Goal: Task Accomplishment & Management: Complete application form

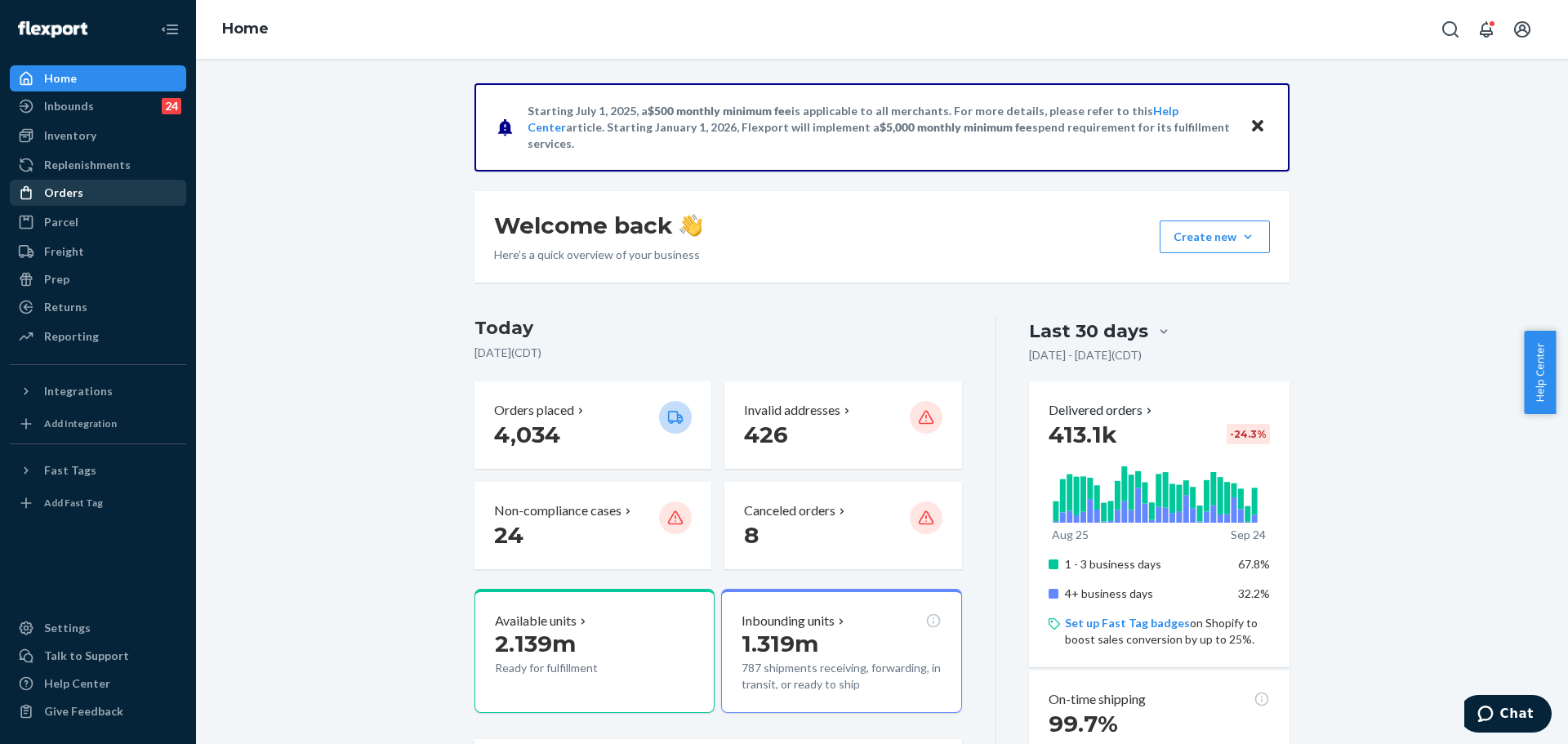
click at [122, 197] on div "Orders" at bounding box center [98, 193] width 174 height 23
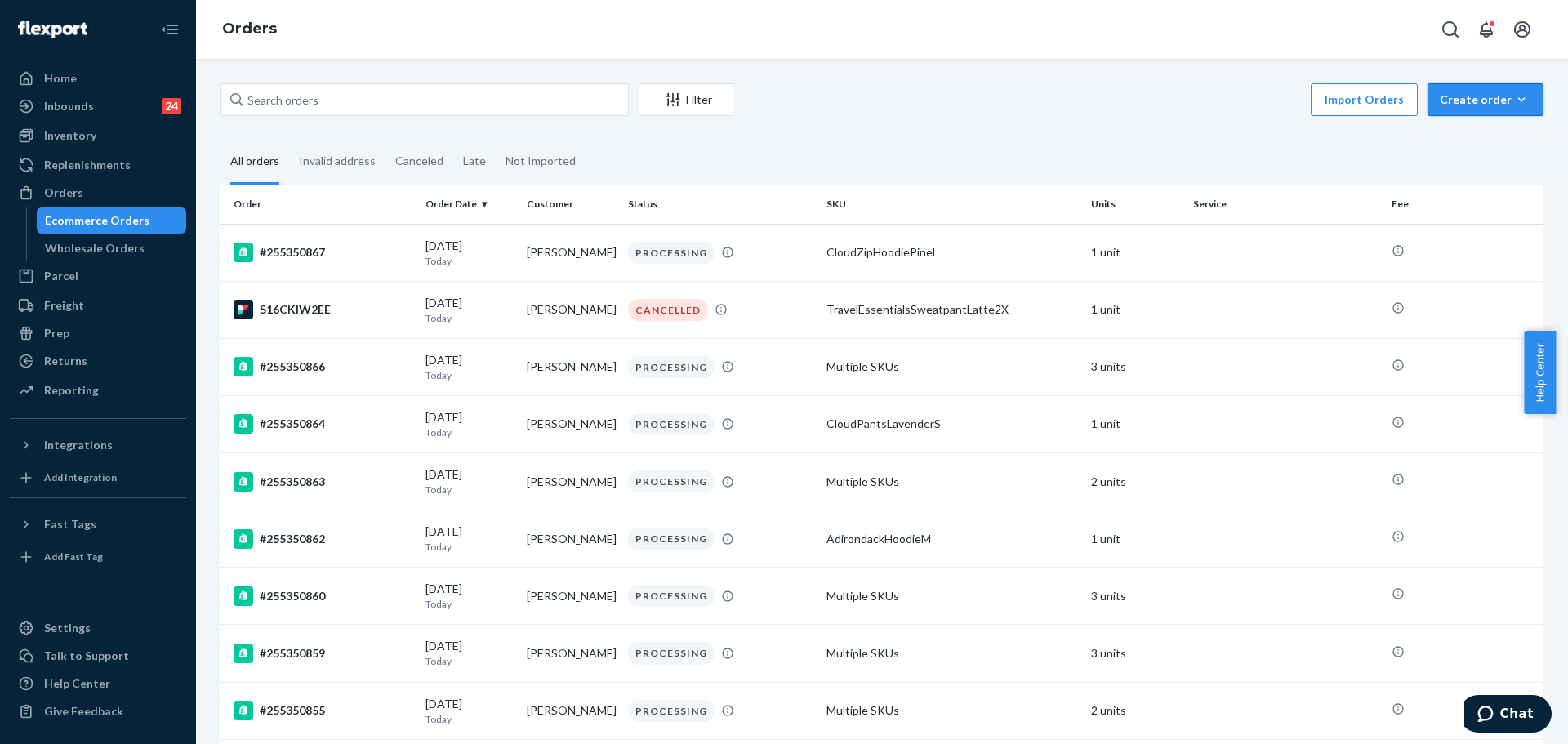
click at [1520, 89] on button "Create order Ecommerce order Removal order" at bounding box center [1486, 99] width 116 height 33
click at [1489, 143] on span "Ecommerce order" at bounding box center [1495, 138] width 101 height 11
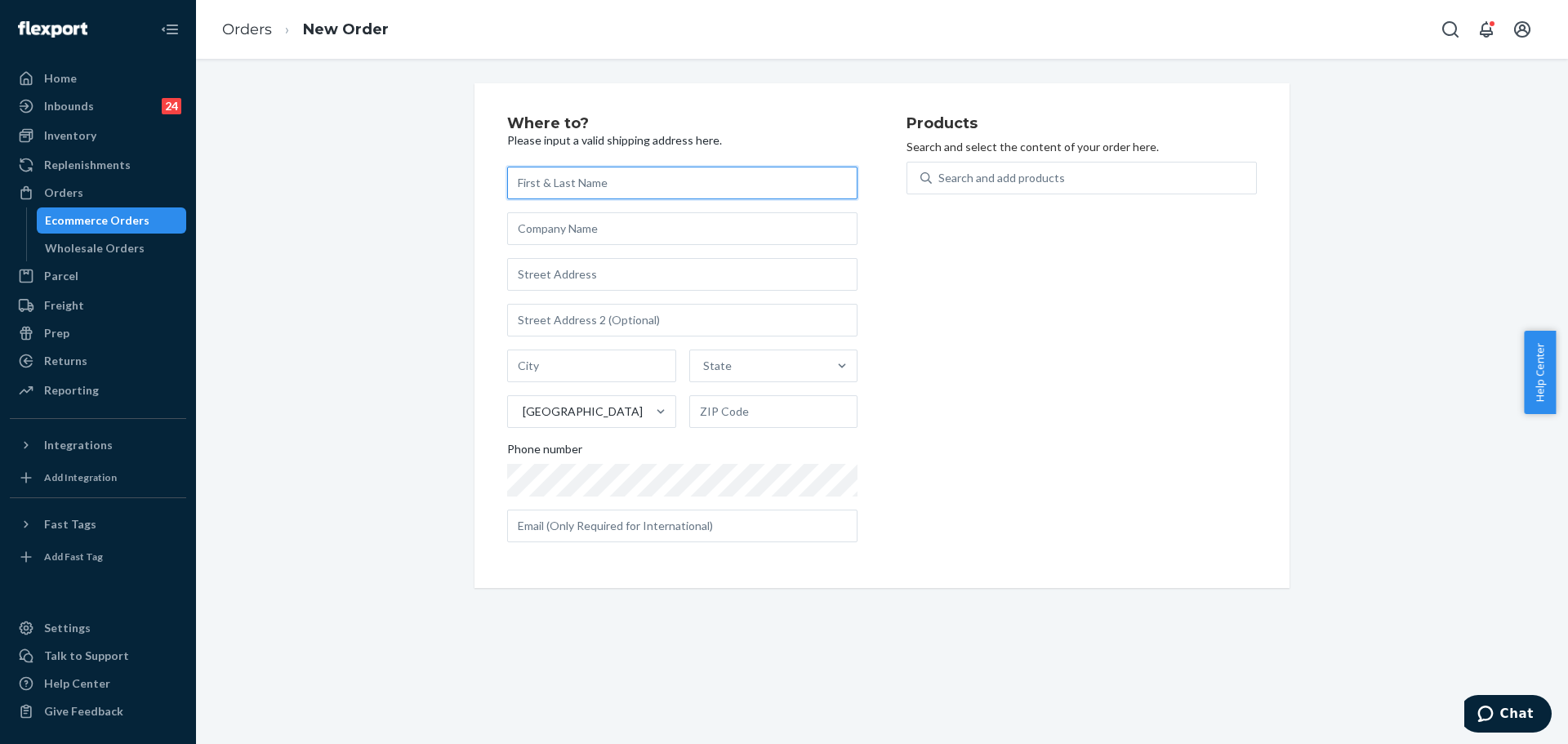
click at [758, 178] on input "text" at bounding box center [683, 182] width 351 height 33
paste input "[PERSON_NAME]"
type input "[PERSON_NAME]"
click at [614, 230] on input "text" at bounding box center [683, 228] width 351 height 33
paste input "[STREET_ADDRESS][PERSON_NAME]"
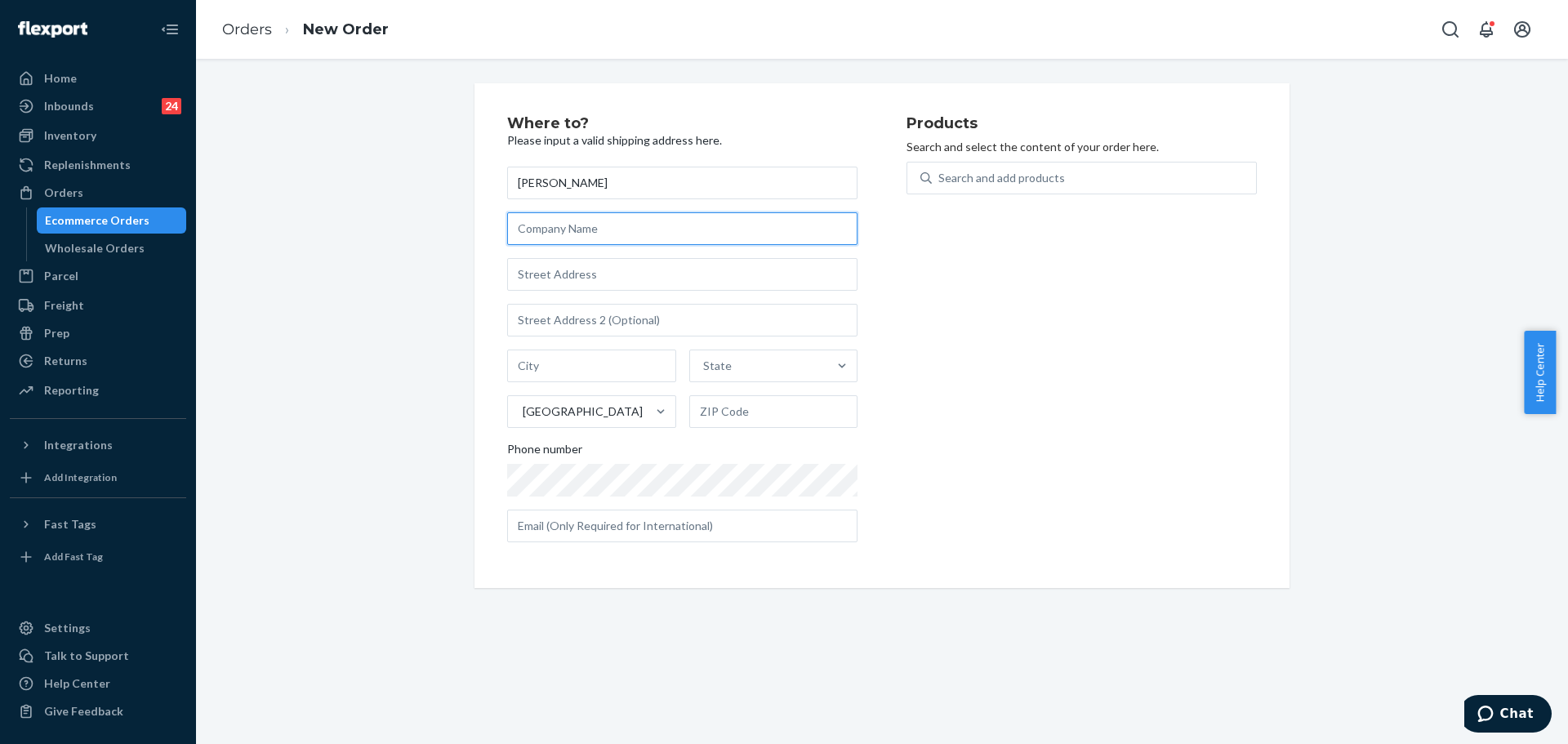
type input "[STREET_ADDRESS][PERSON_NAME]"
click at [647, 271] on input "text" at bounding box center [683, 274] width 351 height 33
paste input "[STREET_ADDRESS][PERSON_NAME]"
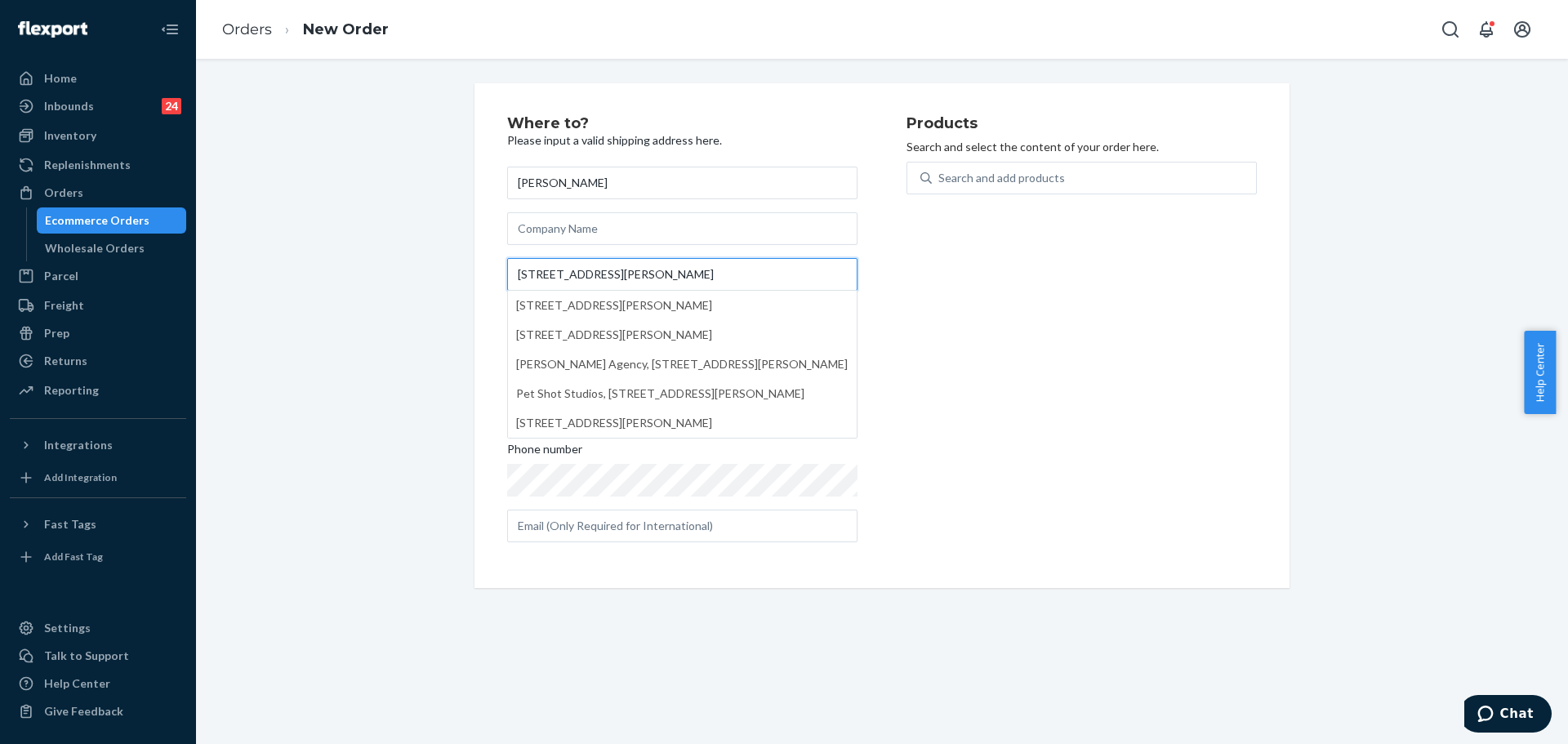
type input "[STREET_ADDRESS][PERSON_NAME]"
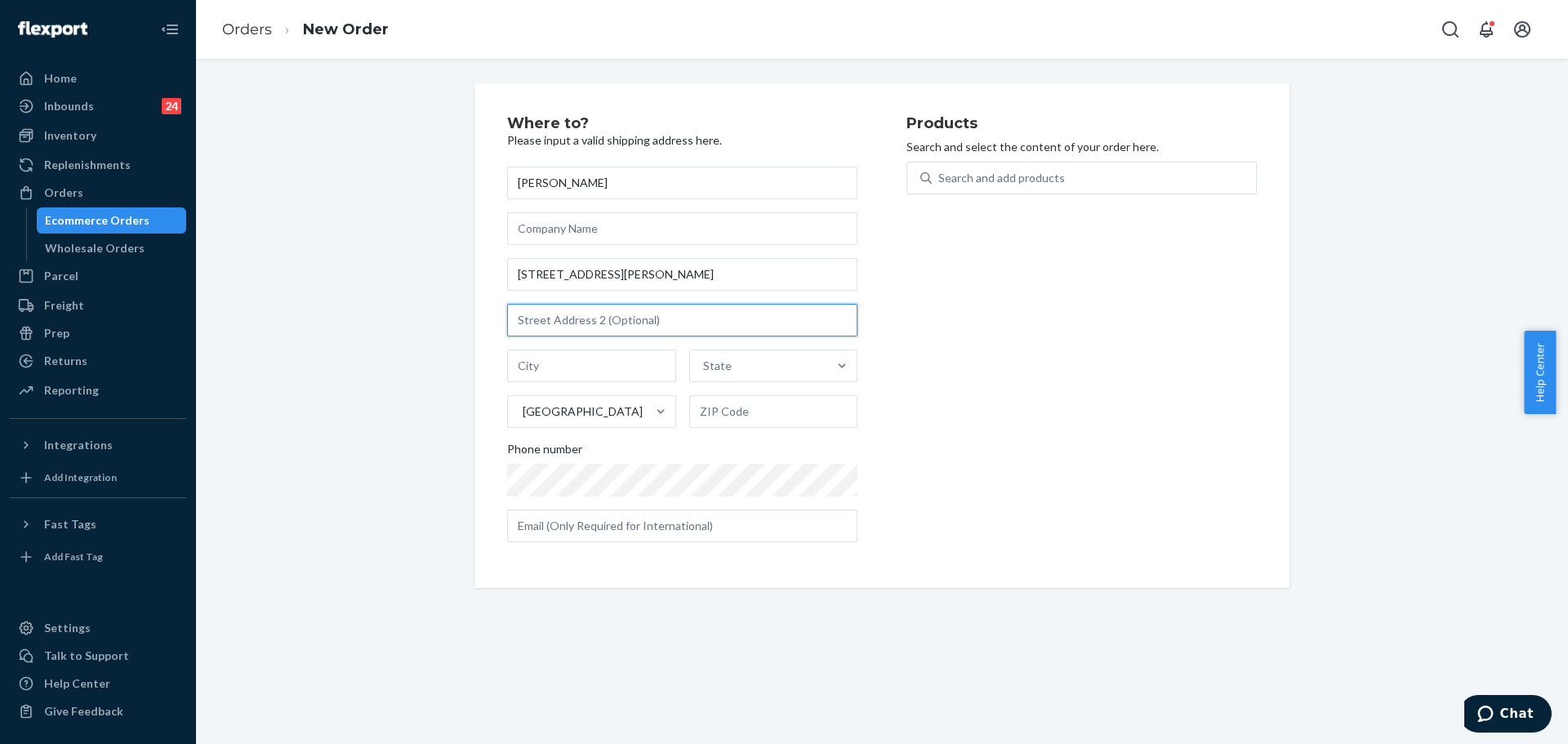
click at [632, 311] on input "text" at bounding box center [683, 320] width 351 height 33
paste input "PH 22"
type input "PH 22"
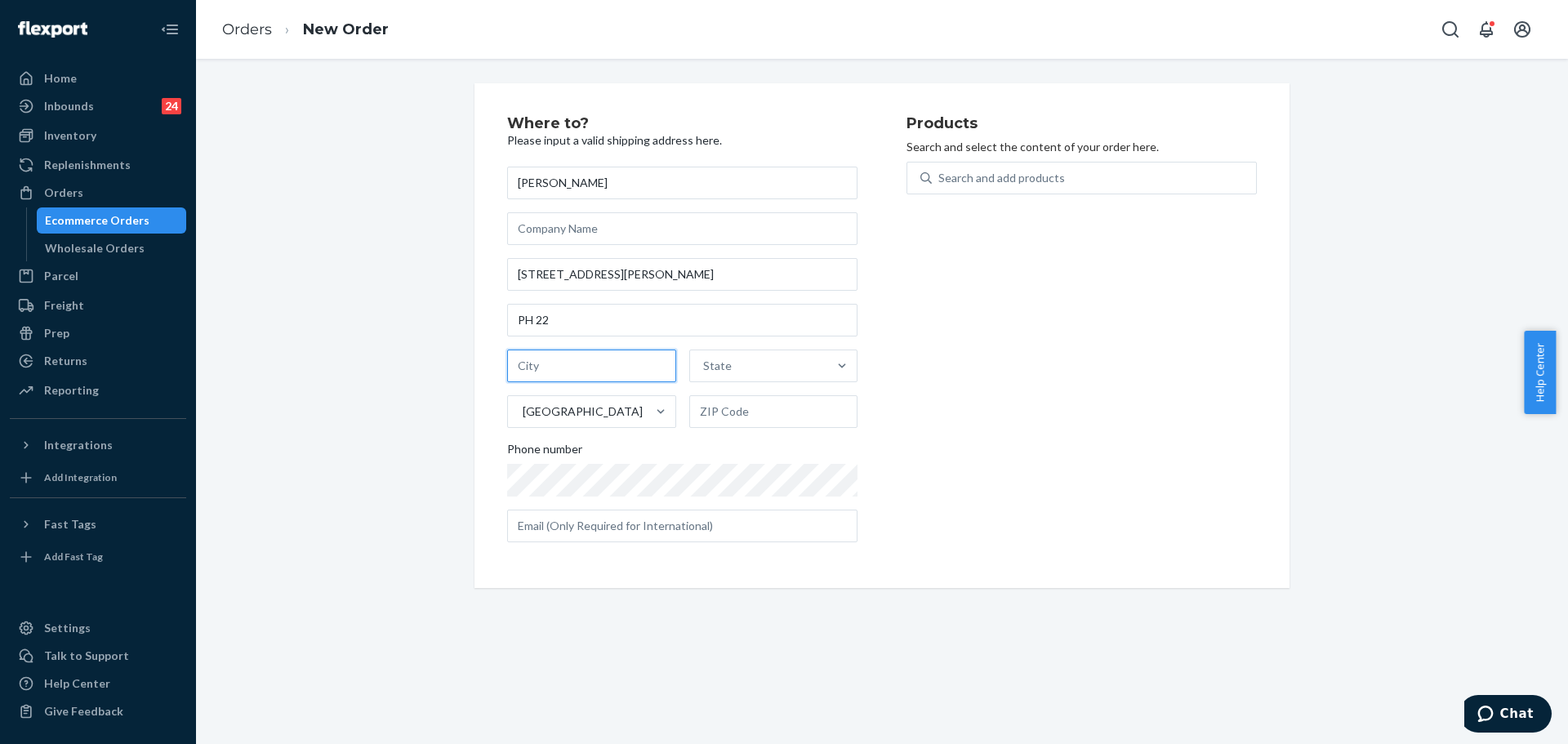
click at [533, 365] on input "text" at bounding box center [592, 365] width 169 height 33
type input "[GEOGRAPHIC_DATA]"
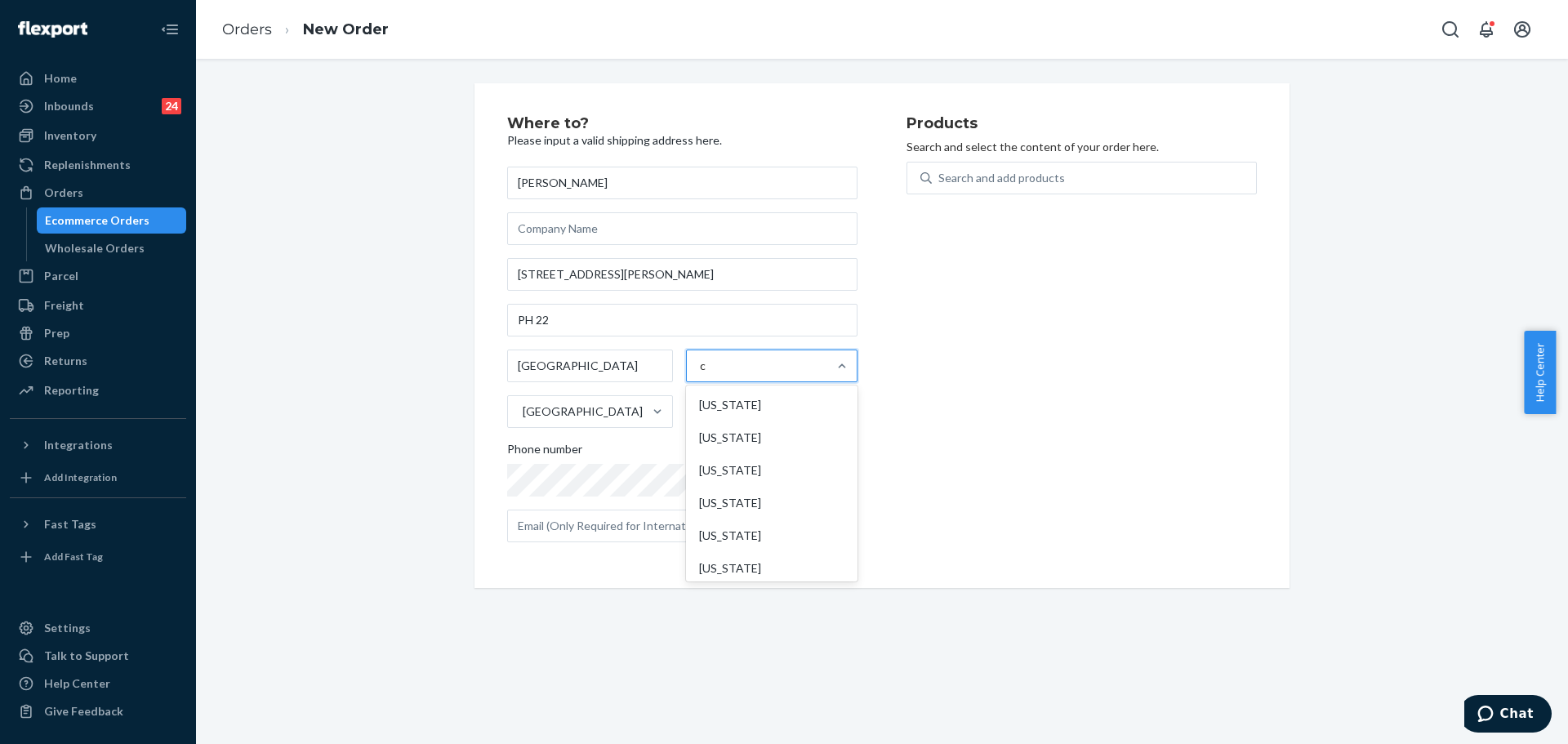
type input "ca"
click at [749, 428] on div "[US_STATE]" at bounding box center [772, 437] width 165 height 33
click at [713, 374] on input "ca" at bounding box center [706, 365] width 13 height 17
click at [748, 418] on input "text" at bounding box center [774, 411] width 169 height 33
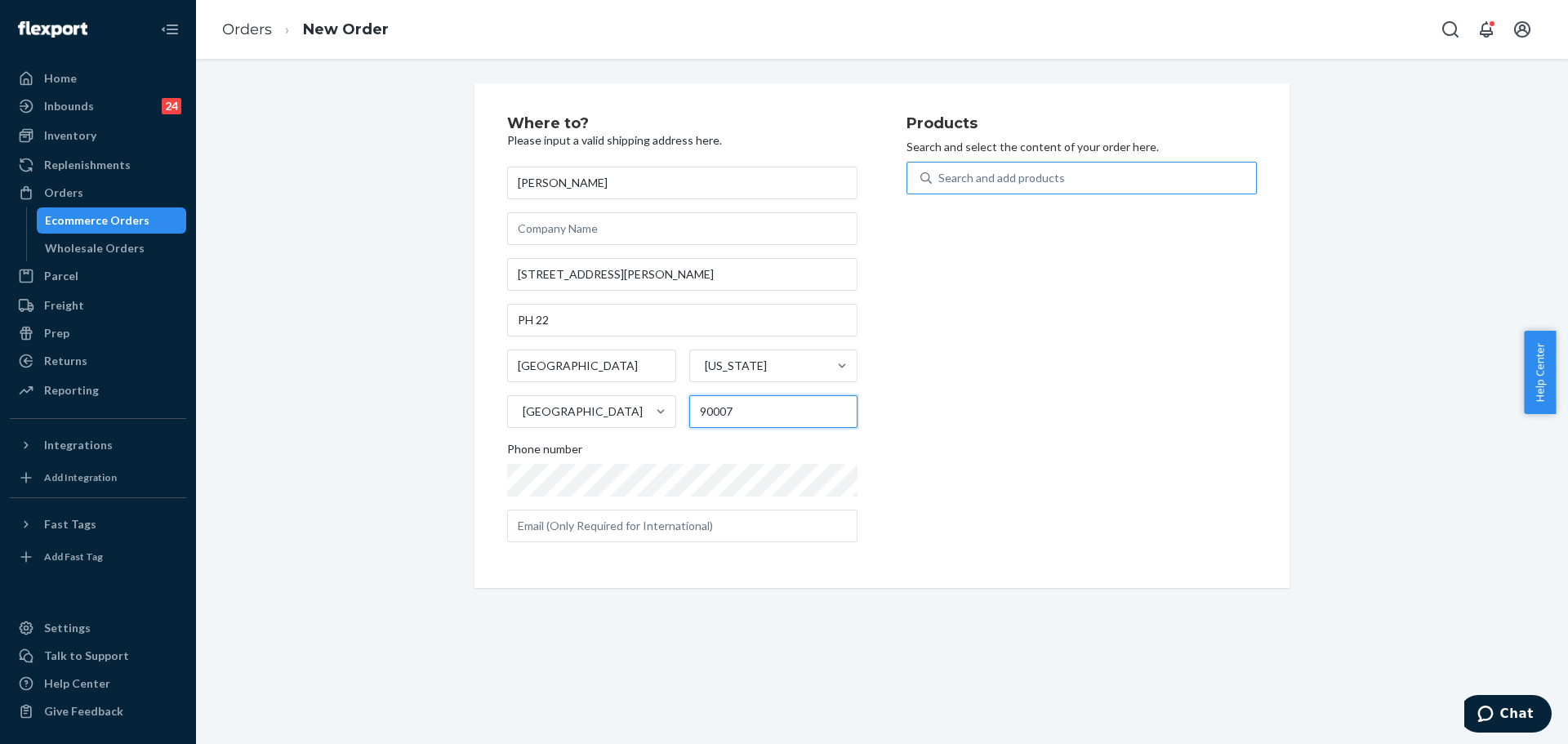
type input "90007"
click at [1094, 173] on div "Search and add products" at bounding box center [1094, 177] width 324 height 29
click at [940, 173] on input "Search and add products" at bounding box center [939, 178] width 2 height 17
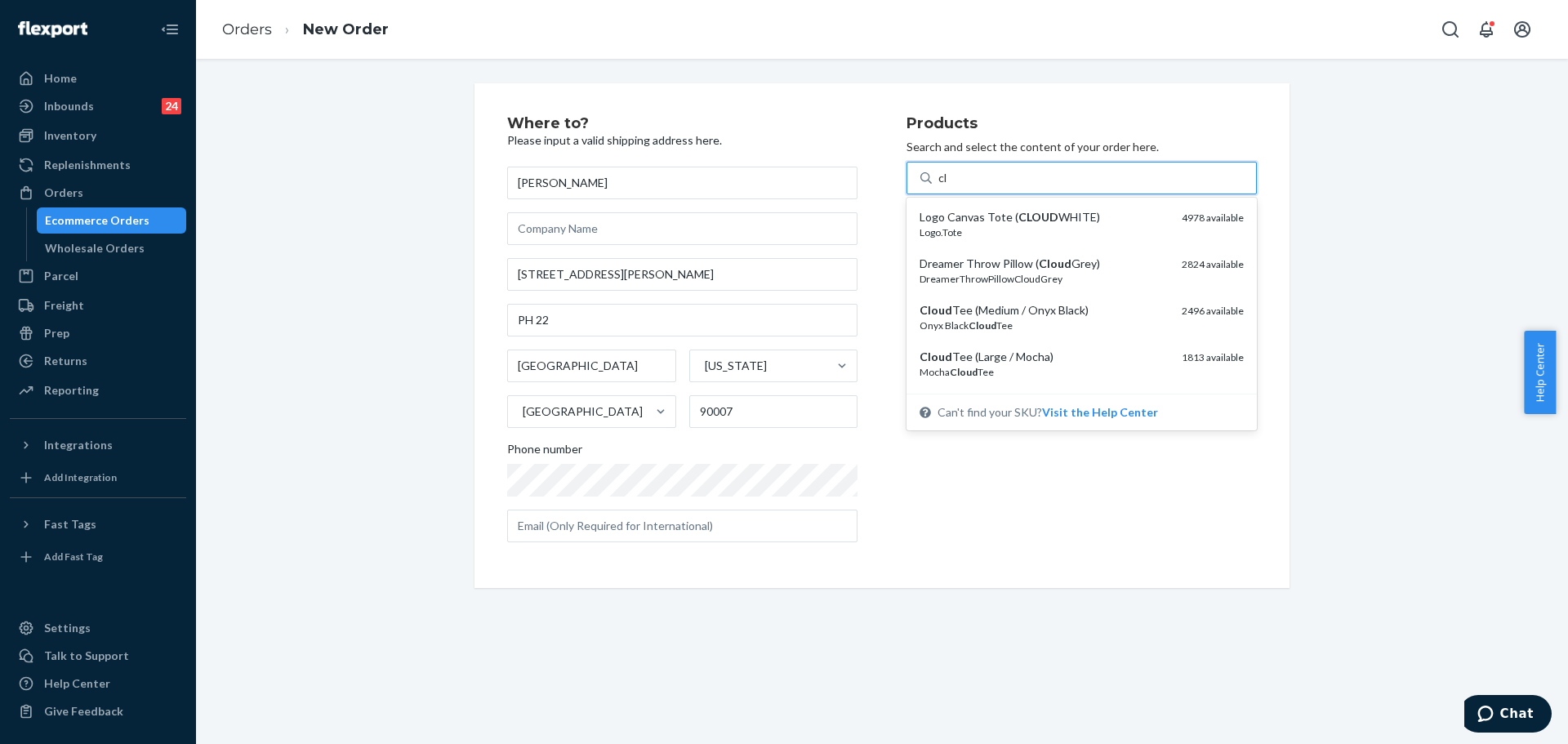
type input "c"
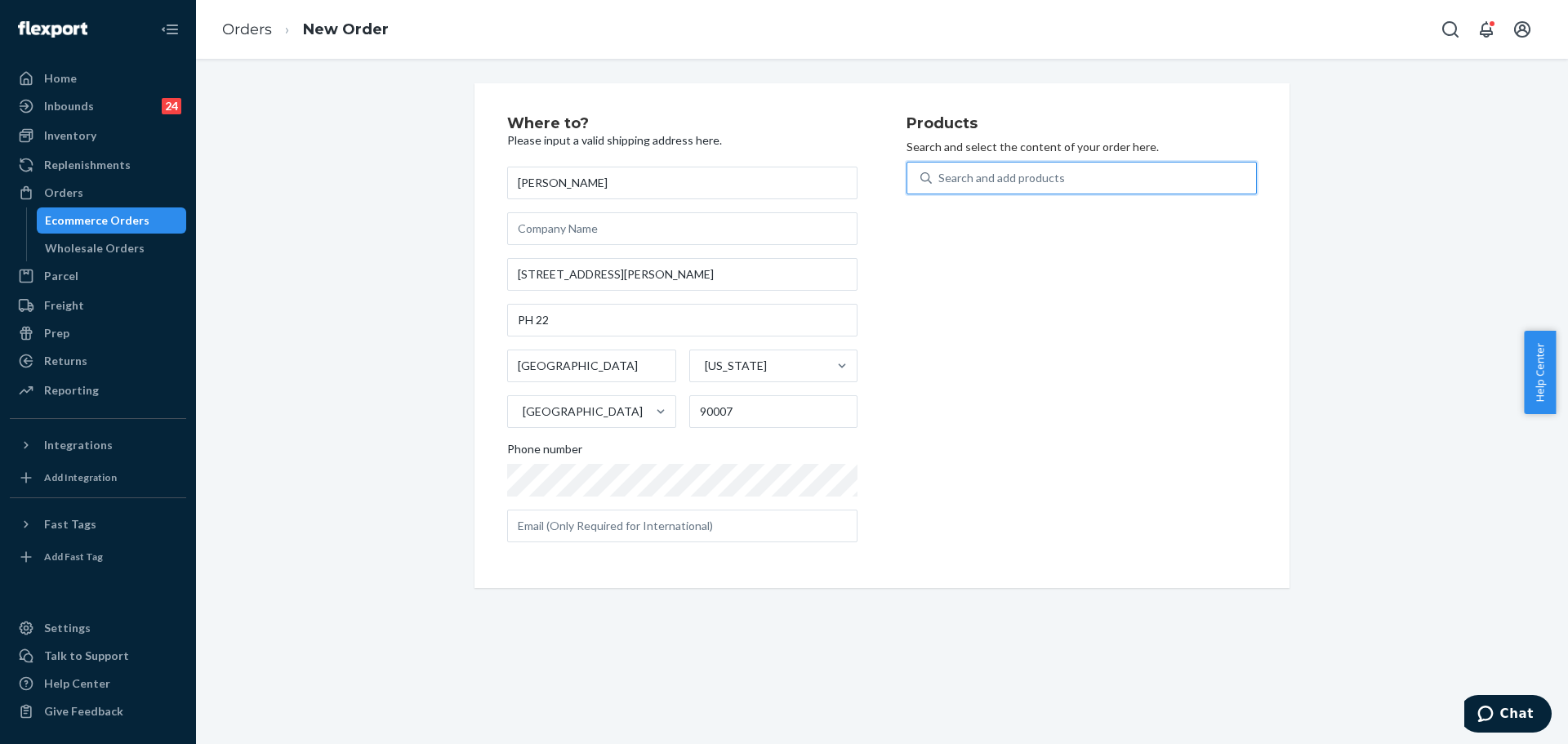
type input "a"
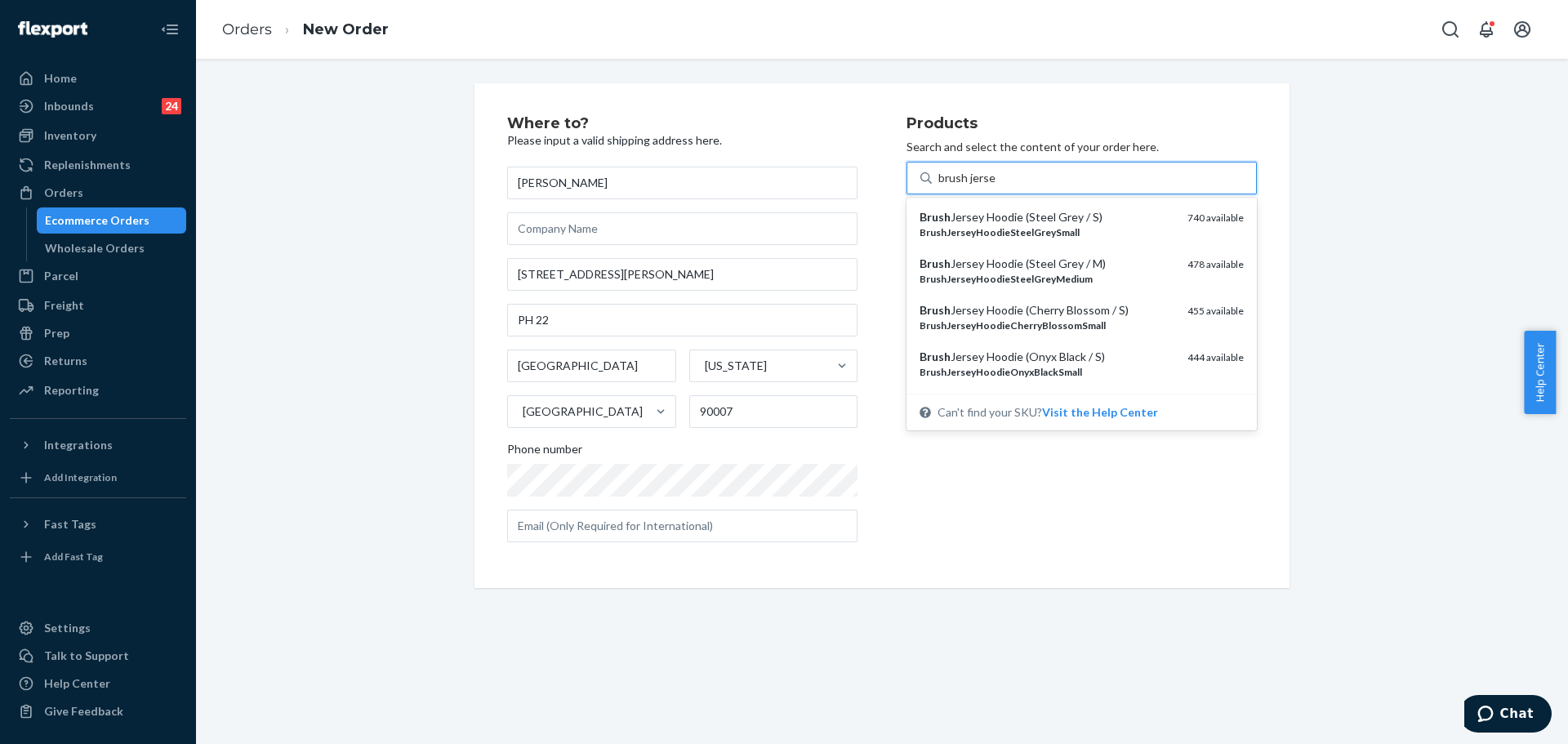
type input "brush jersey"
click at [1150, 270] on div "Brush Jersey Hoodie (Steel Grey / M)" at bounding box center [1047, 263] width 255 height 17
click at [1002, 186] on input "brush jersey" at bounding box center [969, 178] width 63 height 17
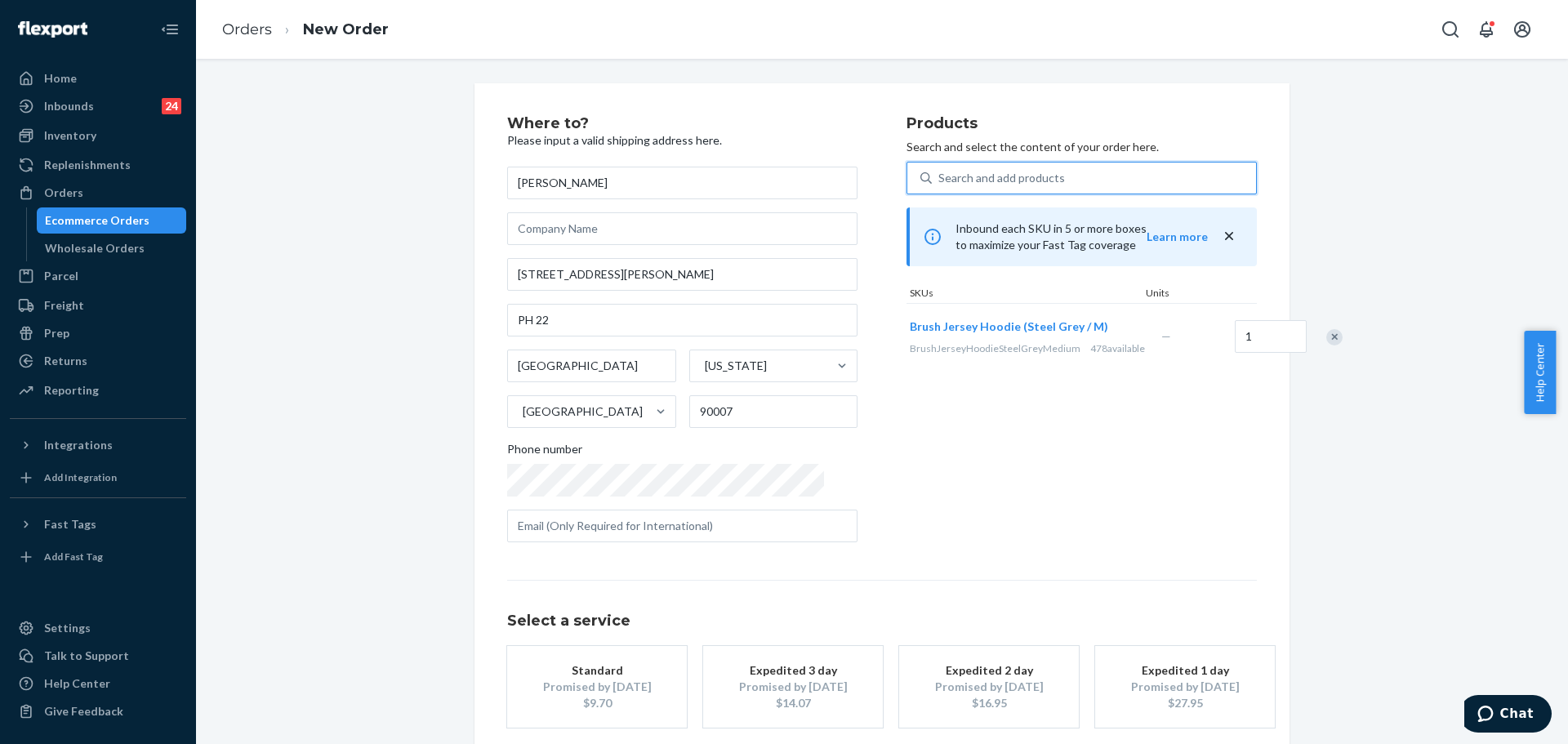
click at [1150, 185] on div "Search and add products" at bounding box center [1094, 177] width 324 height 29
click at [940, 185] on input "0 results available. Select is focused ,type to refine list, press Down to open…" at bounding box center [939, 178] width 2 height 17
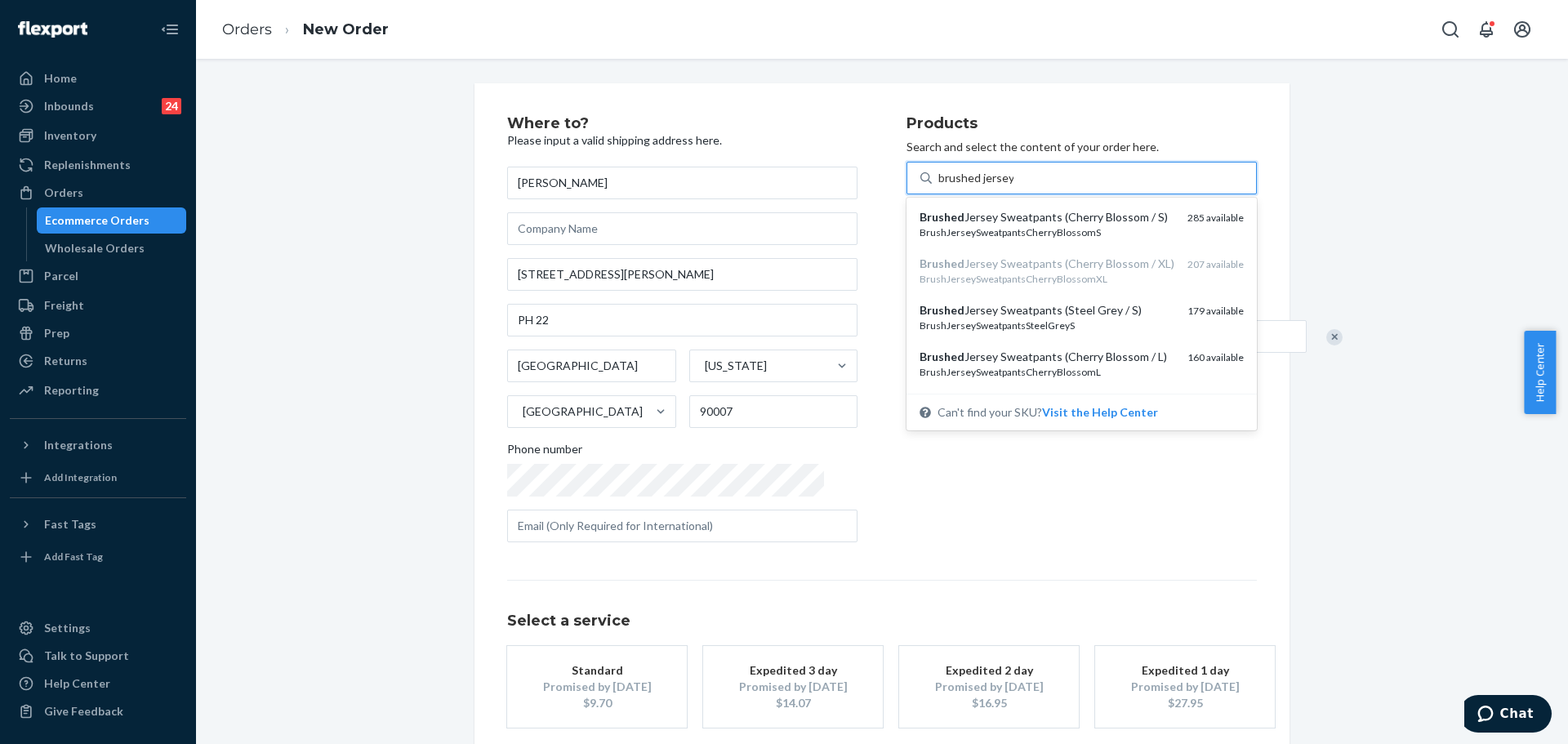
type input "brushed jersey m"
click at [1140, 209] on div "Brushed Jersey Sweatpants (Espresso / M )" at bounding box center [1053, 217] width 266 height 17
click at [1025, 186] on input "brushed jersey m" at bounding box center [981, 178] width 86 height 17
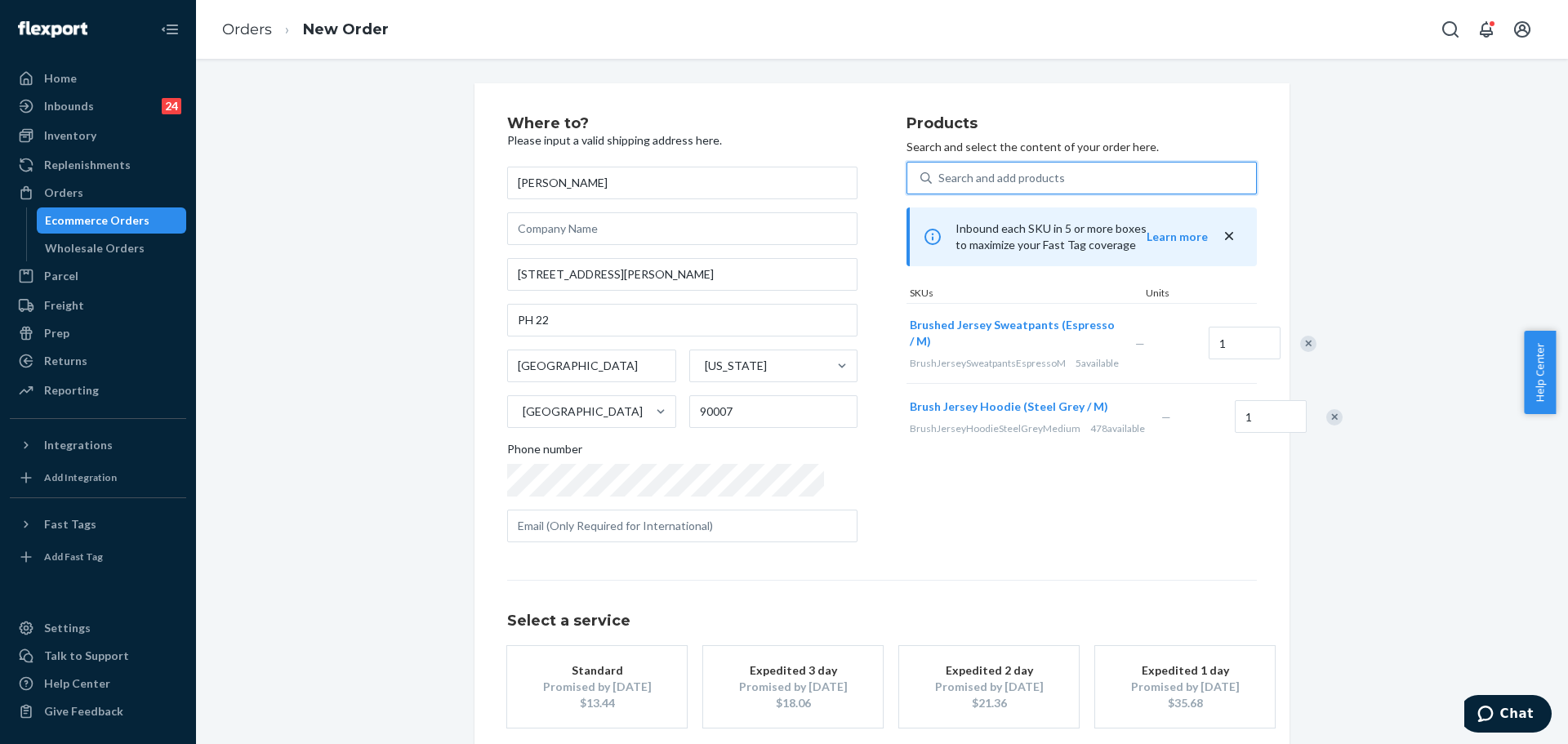
click at [1089, 173] on div "Search and add products" at bounding box center [1094, 177] width 324 height 29
click at [940, 173] on input "0 results available. Select is focused ,type to refine list, press Down to open…" at bounding box center [939, 178] width 2 height 17
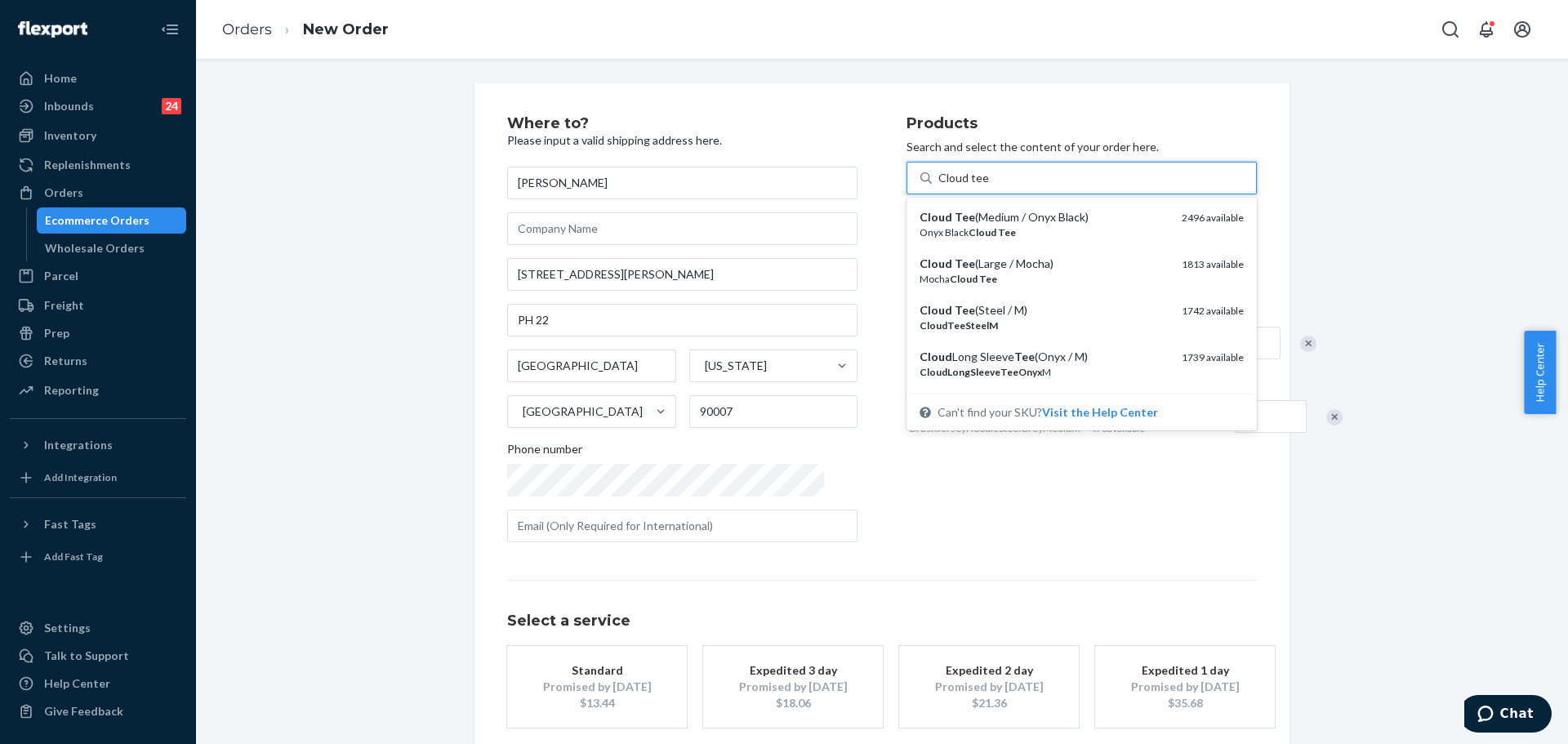
type input "Cloud tee m"
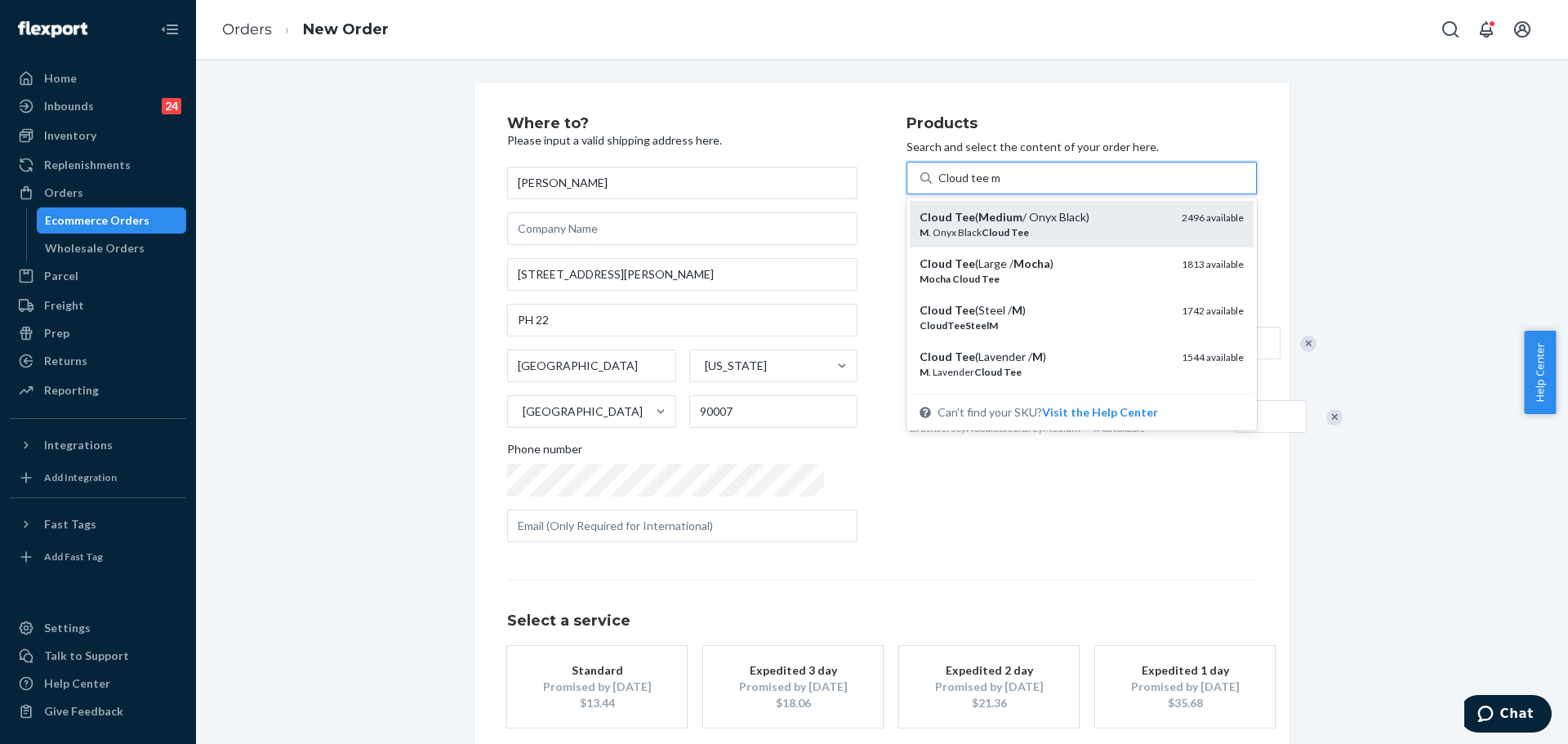
click at [1087, 208] on div "Cloud Tee ( Medium / Onyx Black) M . Onyx Black Cloud Tee 2496 available" at bounding box center [1082, 224] width 344 height 47
click at [1000, 186] on input "Cloud tee m" at bounding box center [969, 178] width 62 height 17
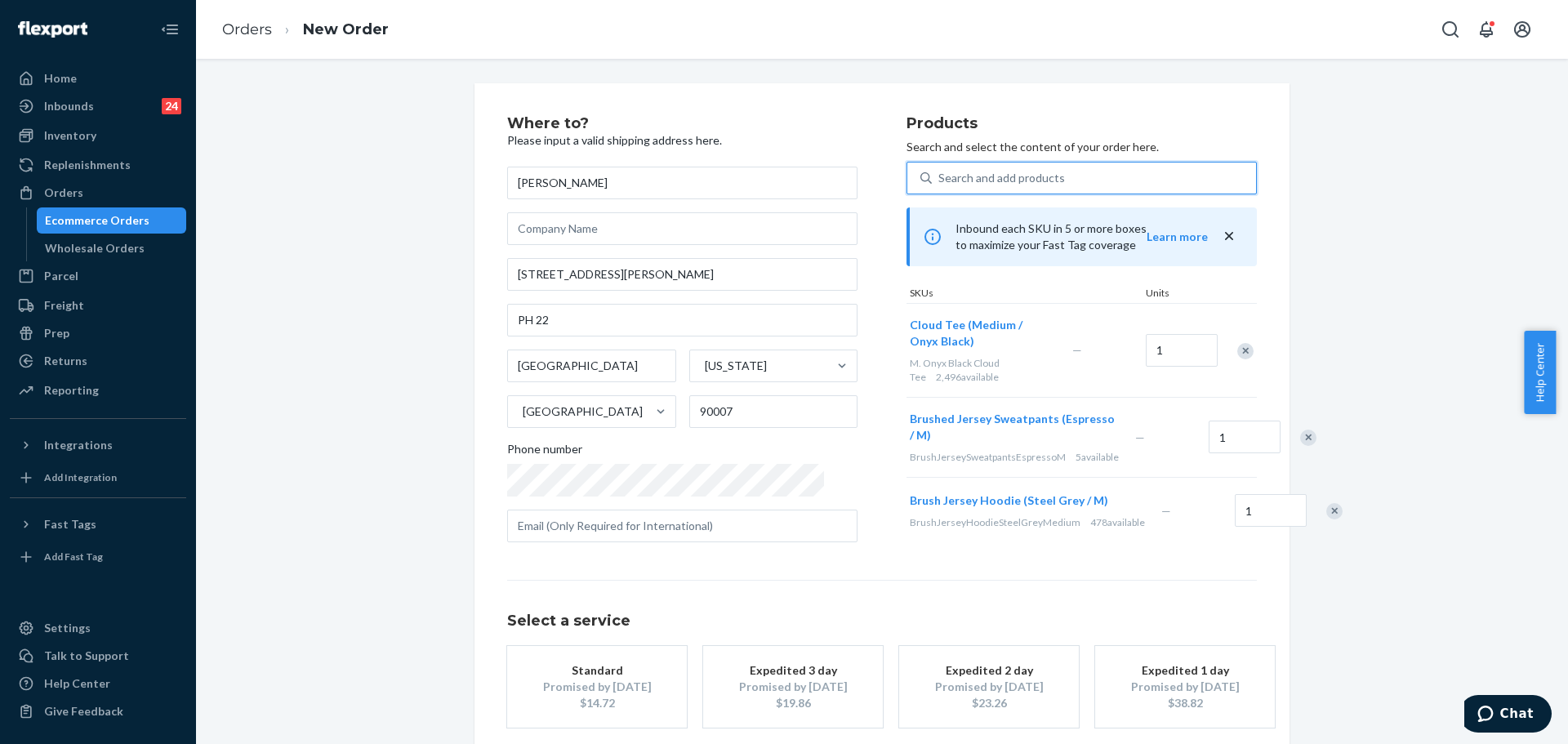
click at [1095, 156] on div "Products Search and select the content of your order here. 0 results available.…" at bounding box center [1082, 335] width 351 height 439
click at [1095, 171] on div "Search and add products" at bounding box center [1094, 177] width 324 height 29
click at [940, 171] on input "Search and add products" at bounding box center [939, 178] width 2 height 17
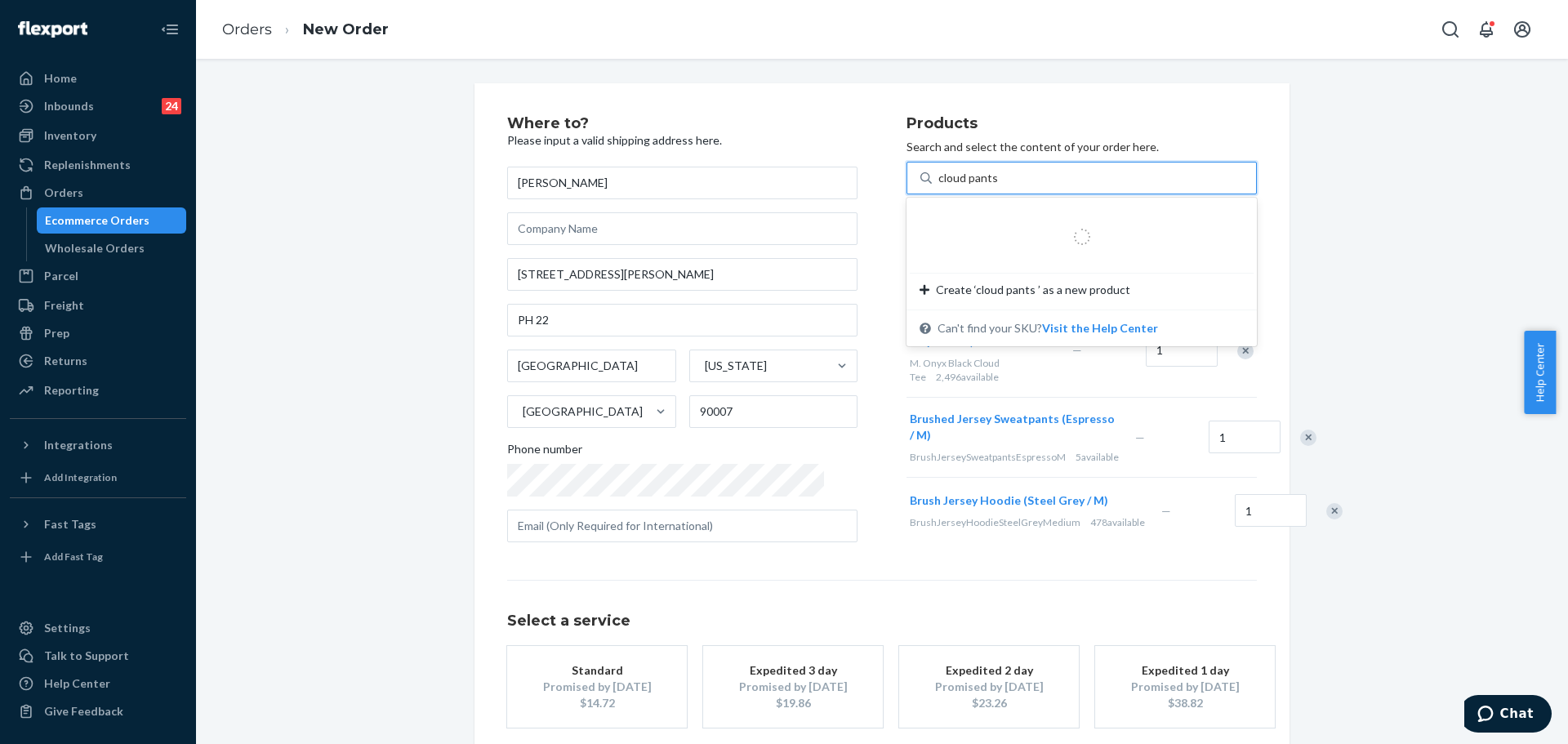
type input "cloud pants m"
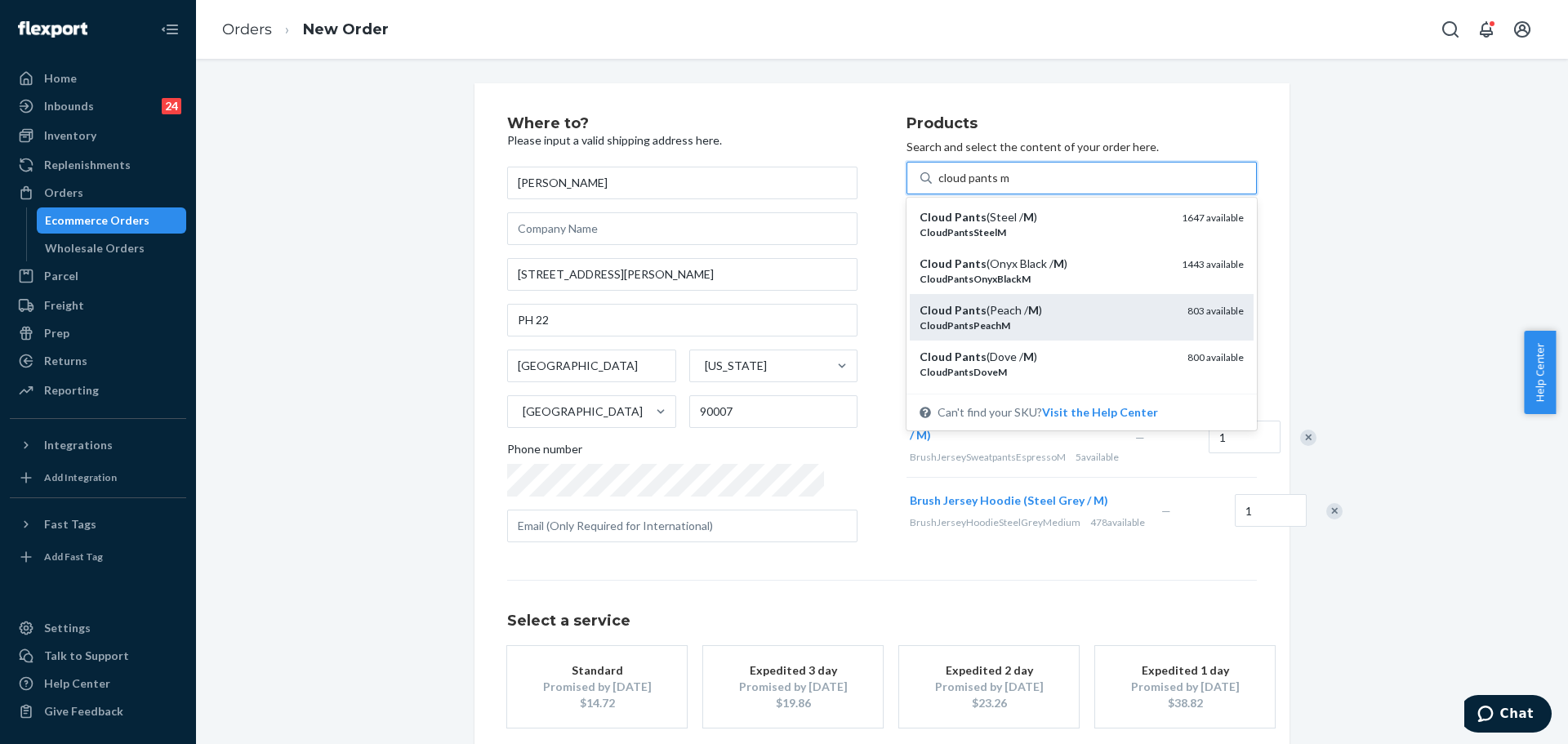
click at [1048, 306] on div "Cloud Pants (Peach / M )" at bounding box center [1047, 310] width 255 height 17
click at [1009, 186] on input "cloud pants m" at bounding box center [973, 178] width 70 height 17
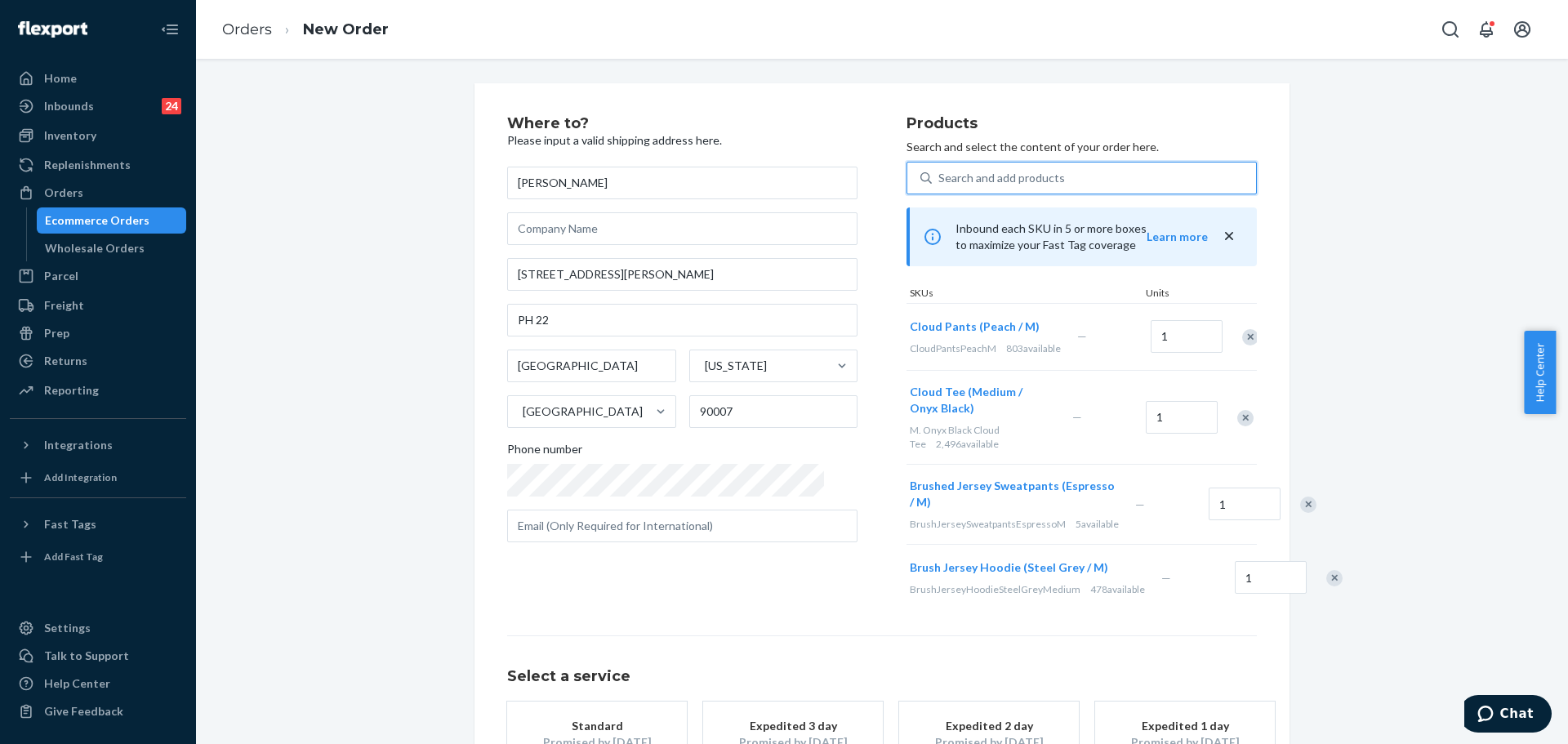
click at [1040, 182] on div "Search and add products" at bounding box center [1094, 177] width 324 height 29
click at [940, 182] on input "0 results available. Select is focused ,type to refine list, press Down to open…" at bounding box center [939, 178] width 2 height 17
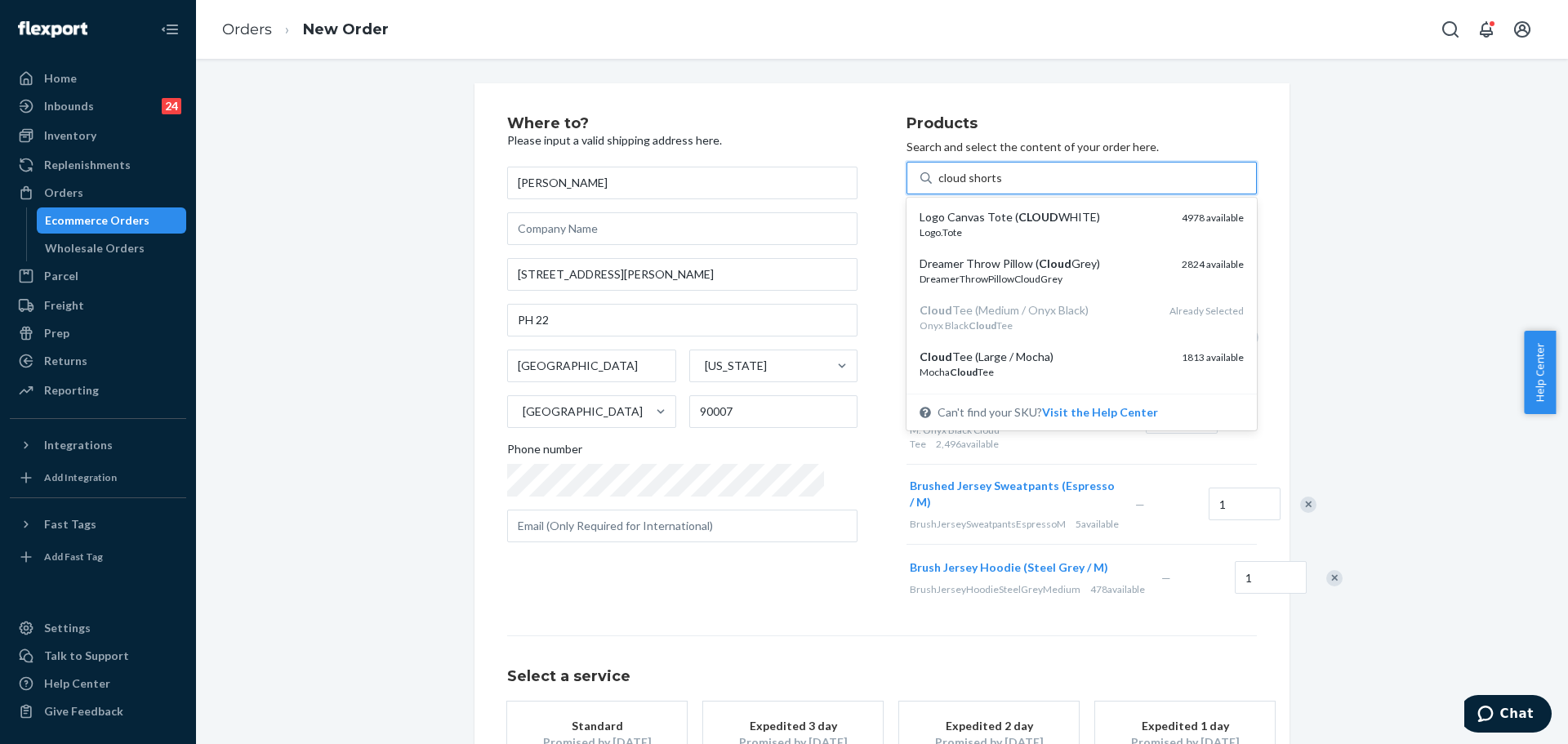
type input "cloud shorts m"
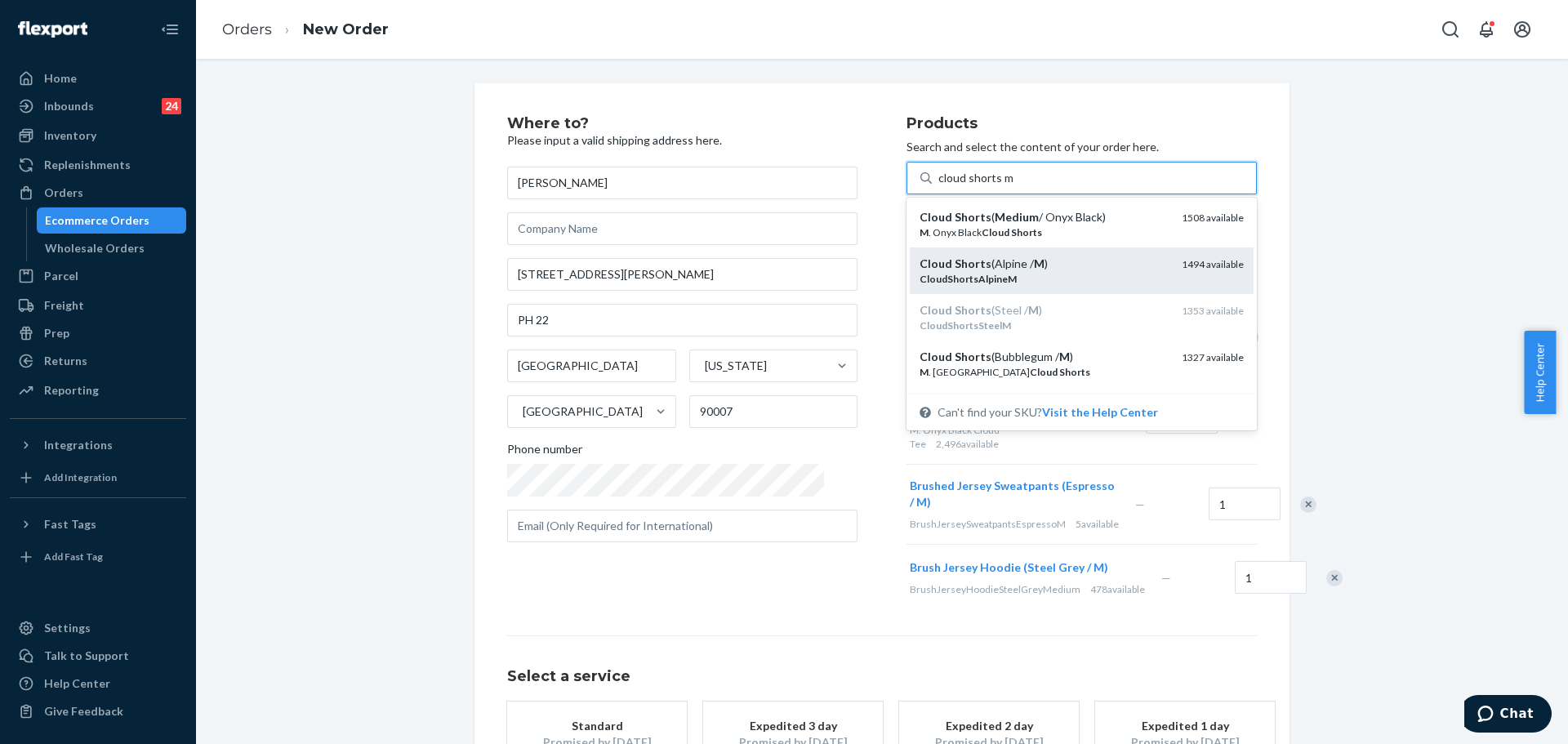
click at [1076, 275] on div "CloudShortsAlpineM" at bounding box center [1044, 279] width 249 height 14
click at [1013, 186] on input "cloud shorts m" at bounding box center [975, 178] width 74 height 17
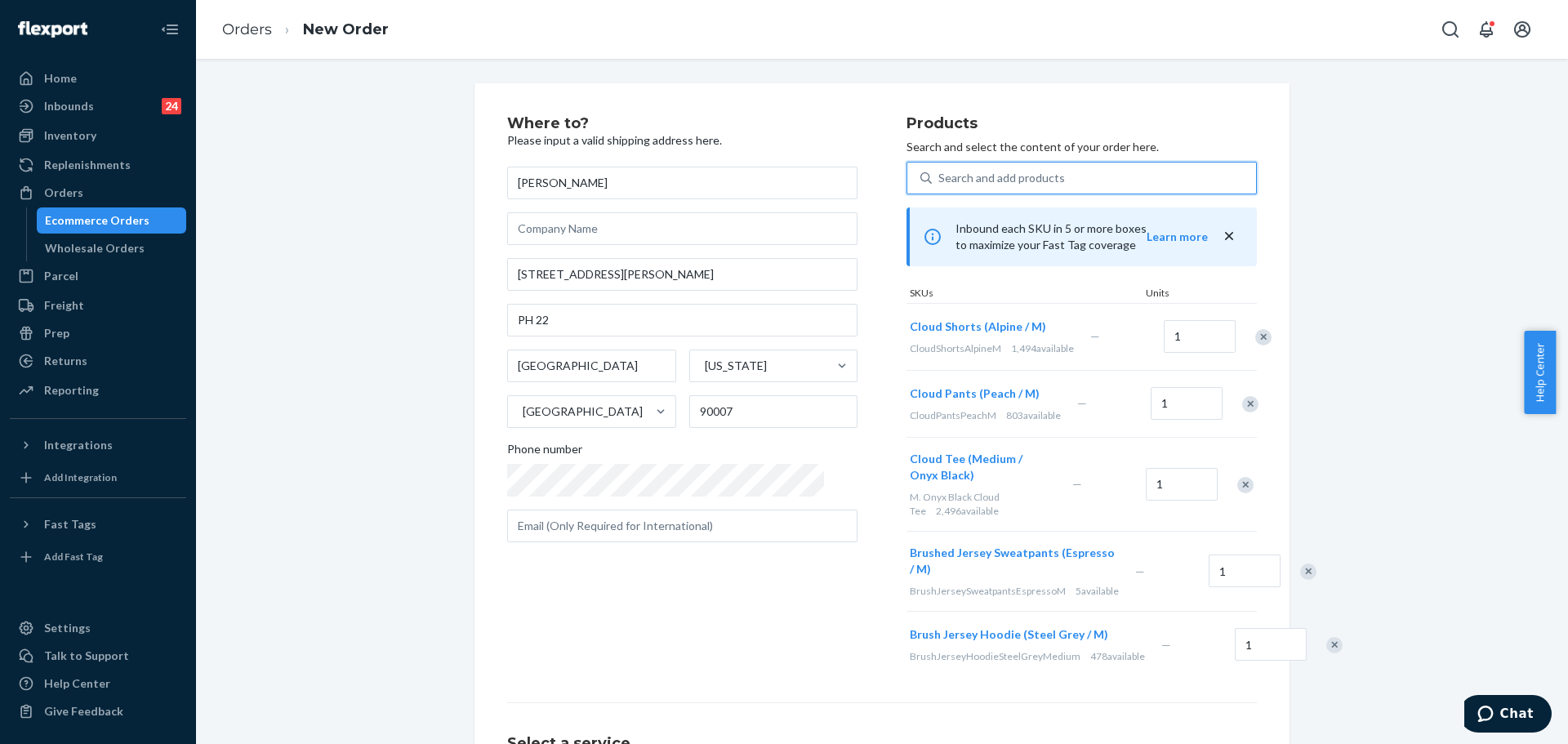
click at [1054, 180] on div "Search and add products" at bounding box center [1094, 177] width 324 height 29
click at [940, 180] on input "0 results available. Select is focused ,type to refine list, press Down to open…" at bounding box center [939, 178] width 2 height 17
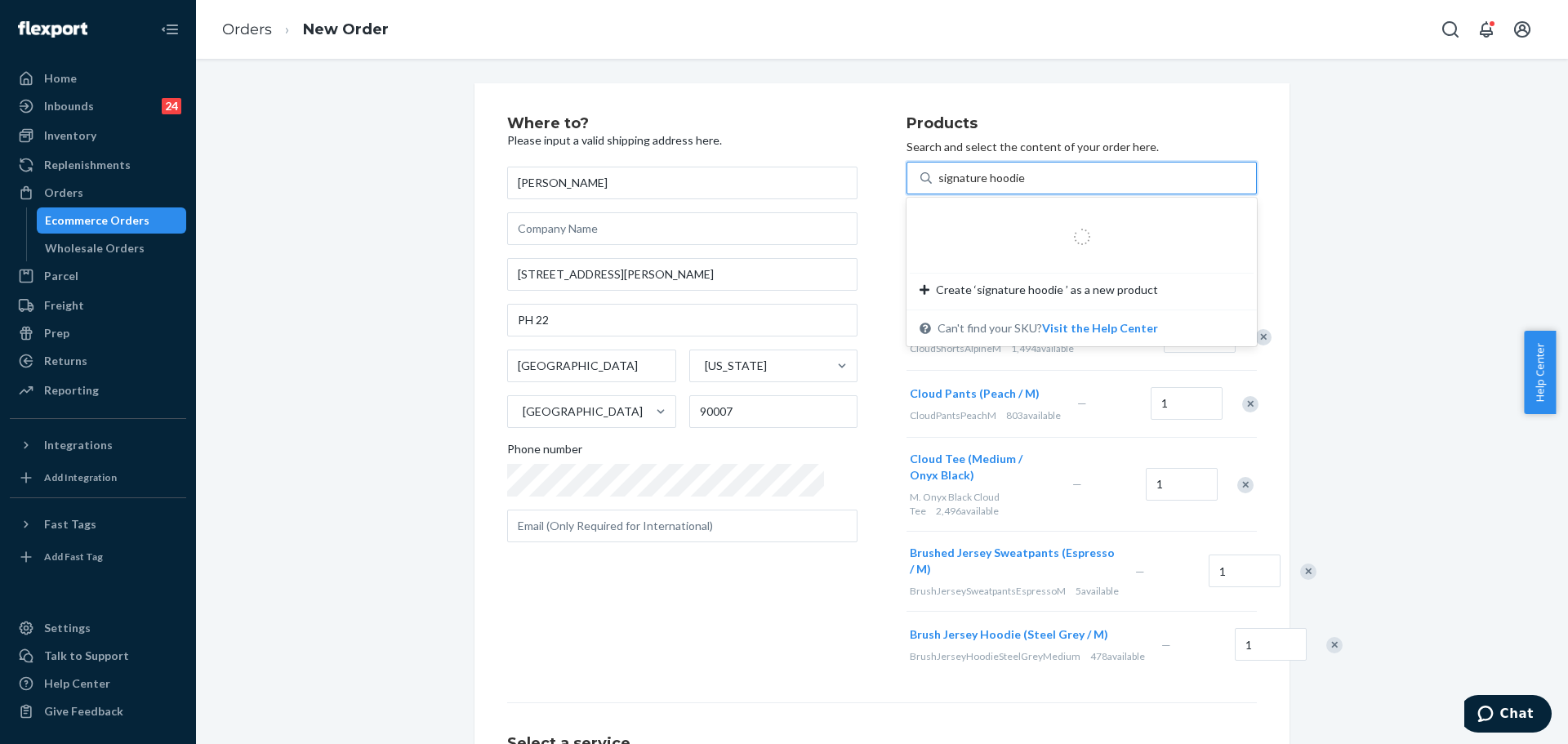
type input "signature hoodie m"
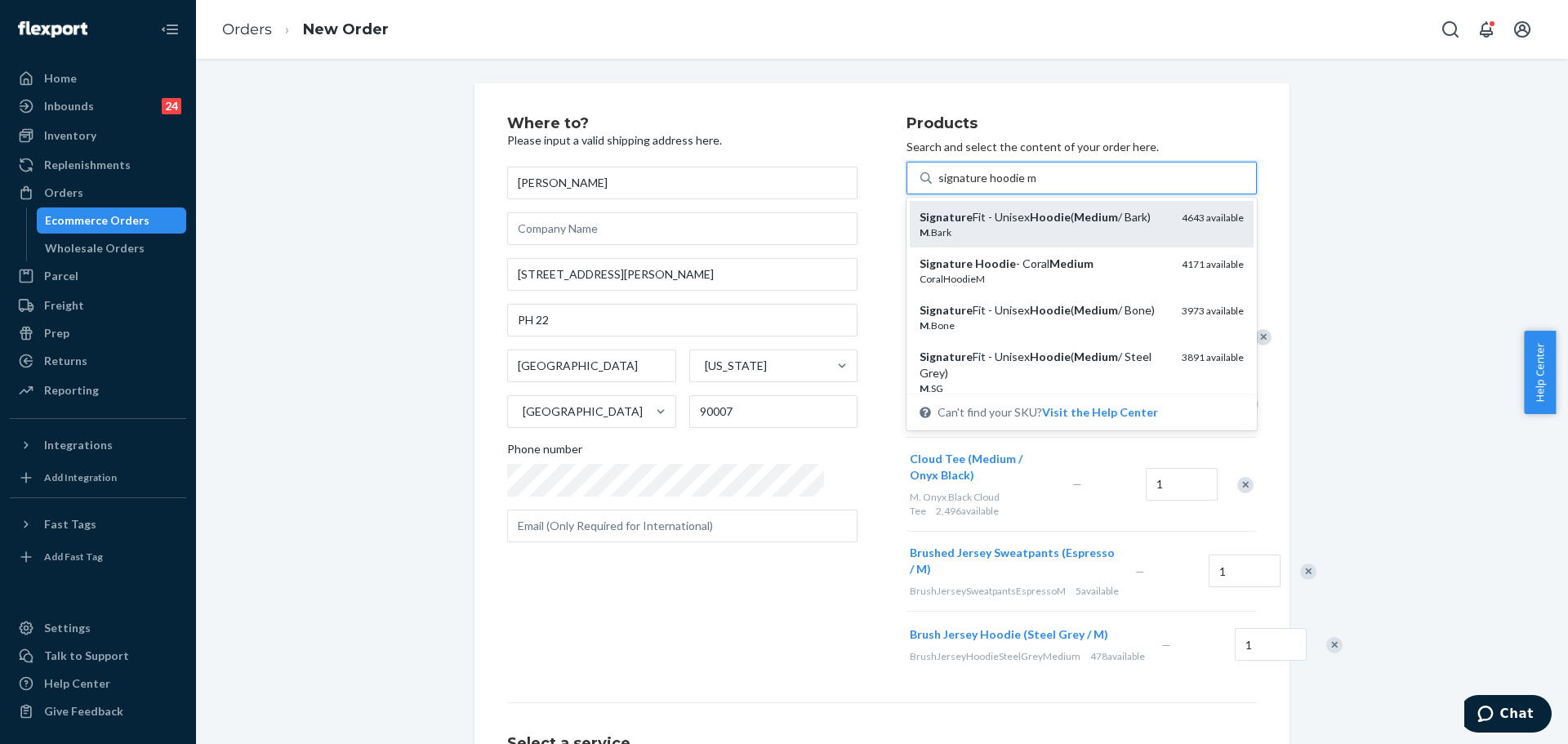
click at [1074, 214] on em "Medium" at bounding box center [1096, 217] width 44 height 14
click at [1036, 186] on input "signature hoodie m" at bounding box center [987, 178] width 97 height 17
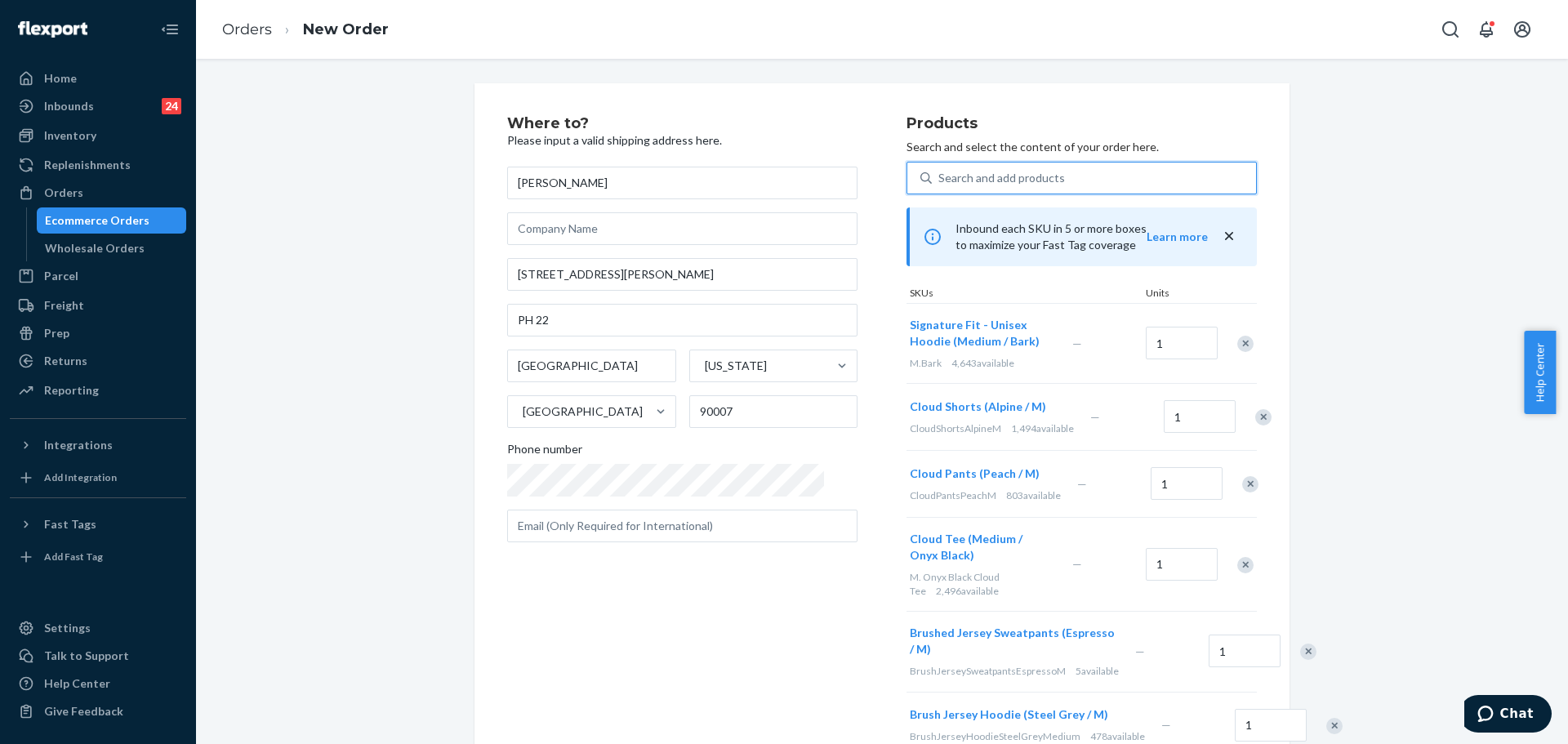
click at [1063, 173] on div "Search and add products" at bounding box center [1094, 177] width 324 height 29
click at [940, 173] on input "0 results available. Use Up and Down to choose options, press Enter to select t…" at bounding box center [939, 178] width 2 height 17
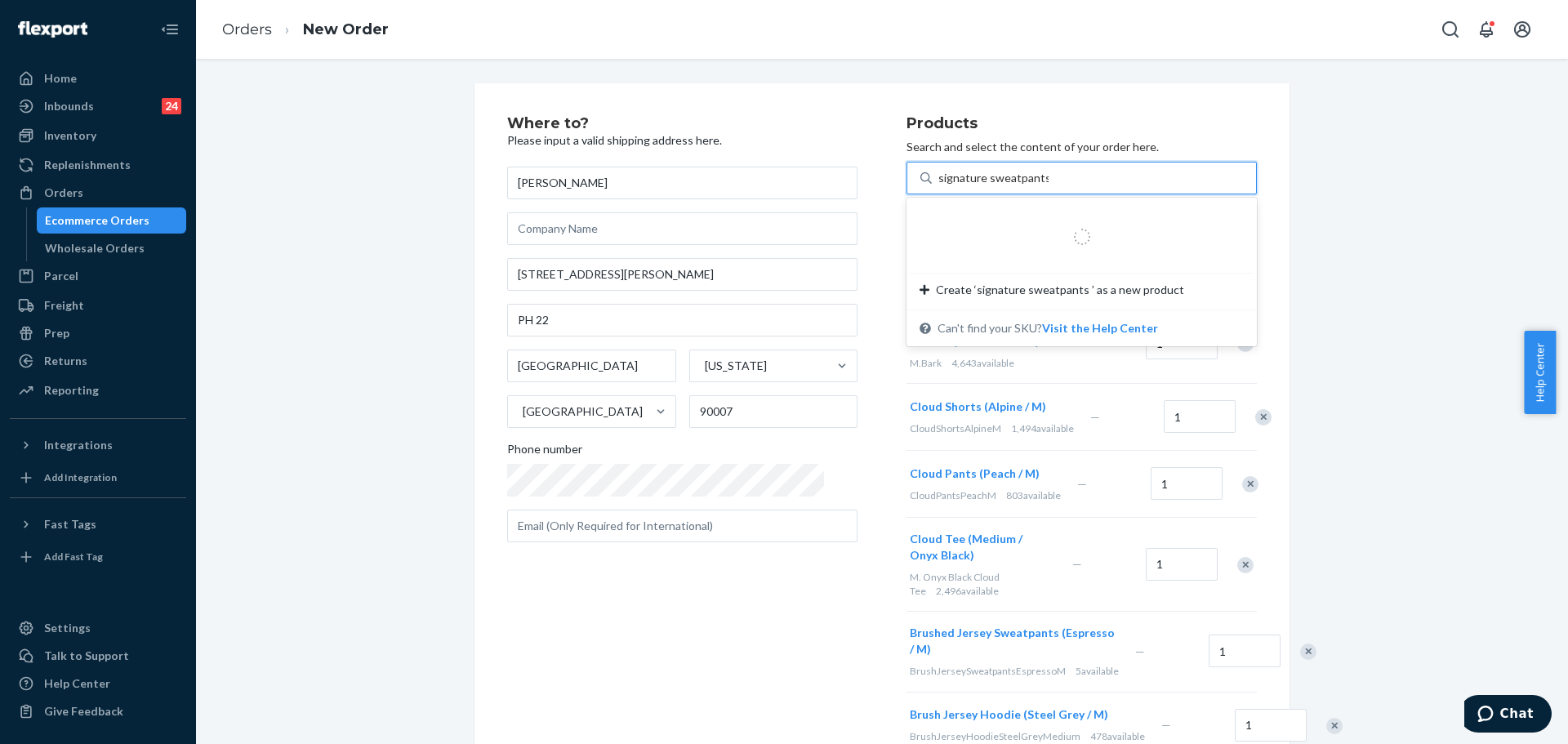
type input "signature sweatpants m"
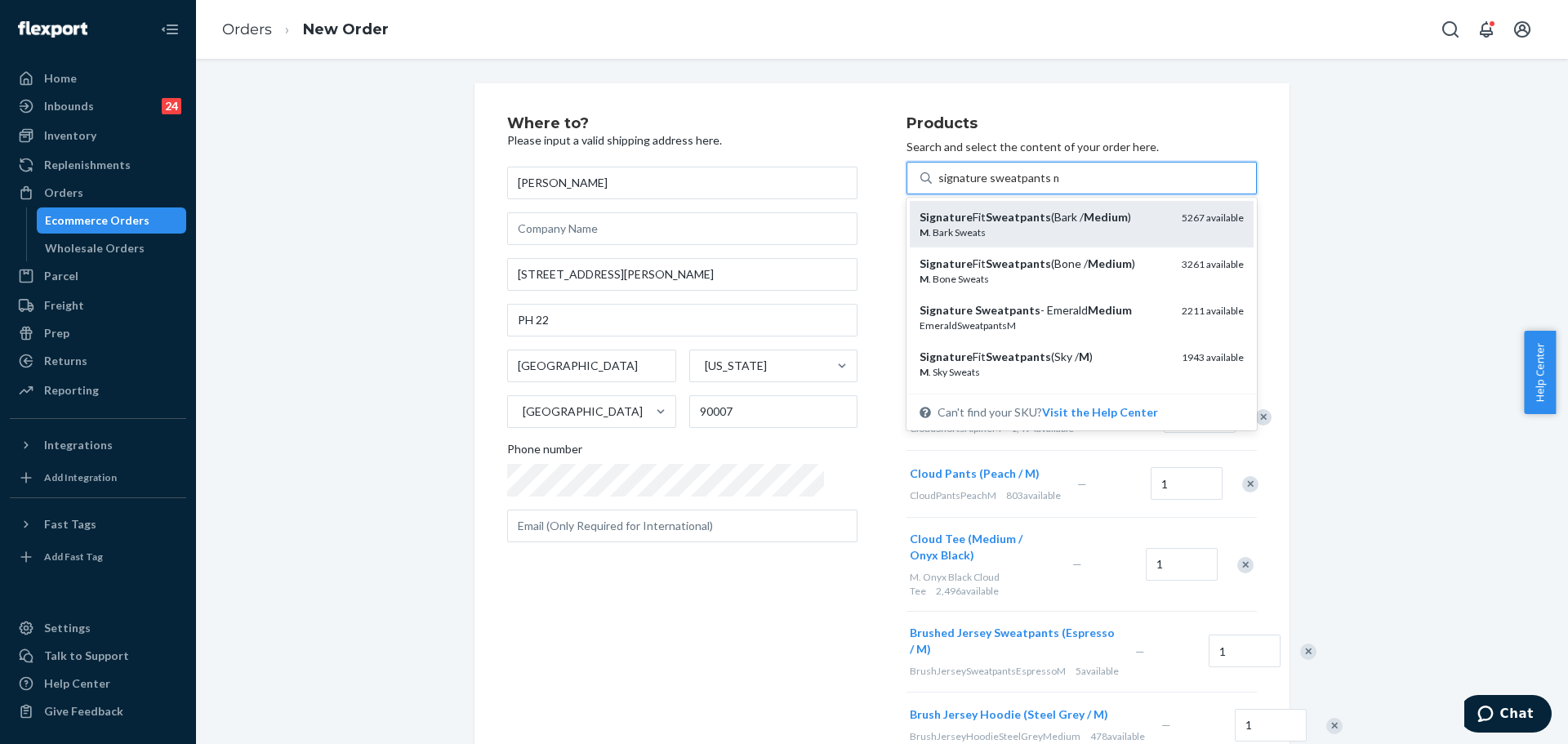
click at [1084, 217] on em "Medium" at bounding box center [1106, 217] width 44 height 14
click at [1059, 186] on input "signature sweatpants m" at bounding box center [998, 178] width 120 height 17
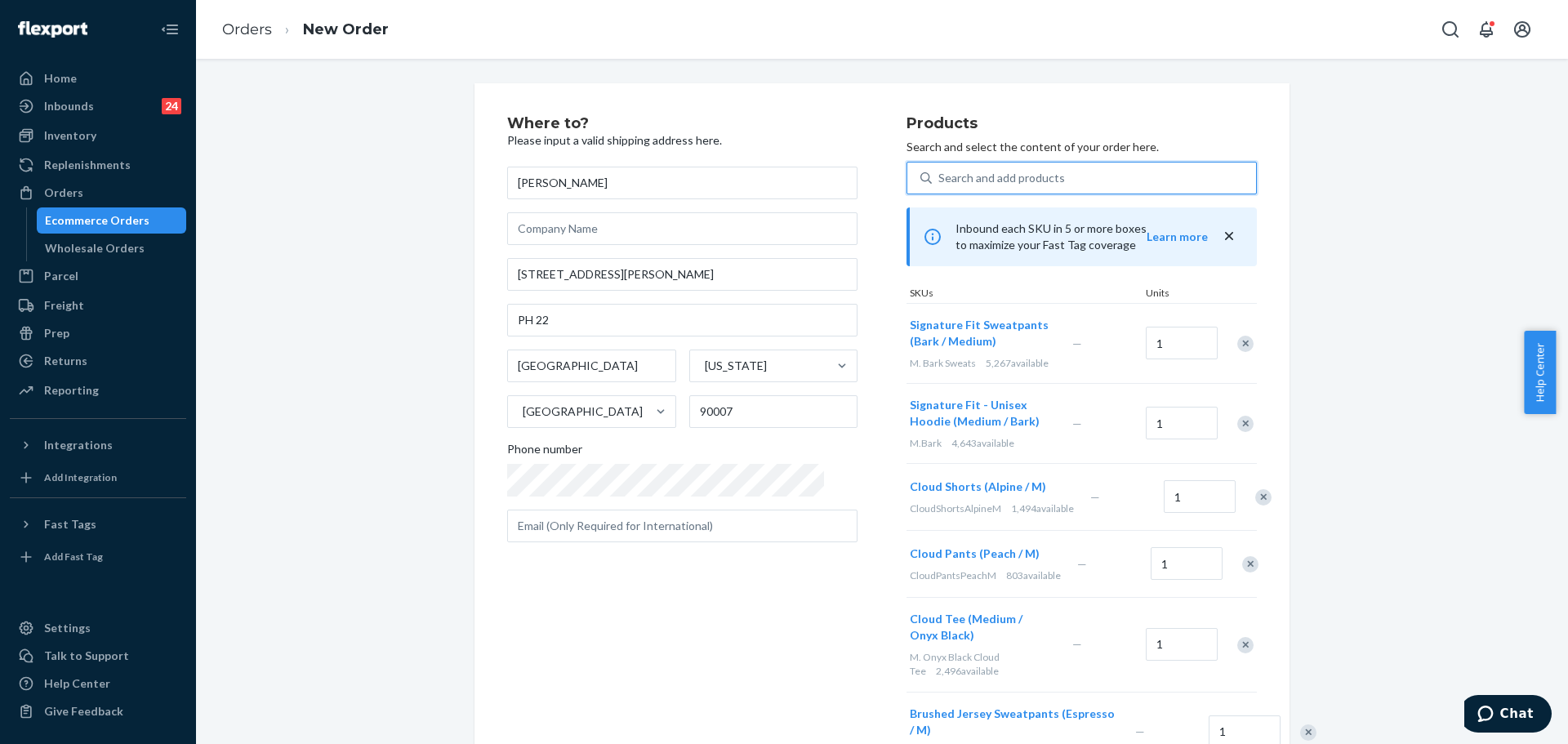
click at [1064, 173] on div "Search and add products" at bounding box center [1094, 177] width 324 height 29
click at [940, 173] on input "0 results available. Use Up and Down to choose options, press Enter to select t…" at bounding box center [939, 178] width 2 height 17
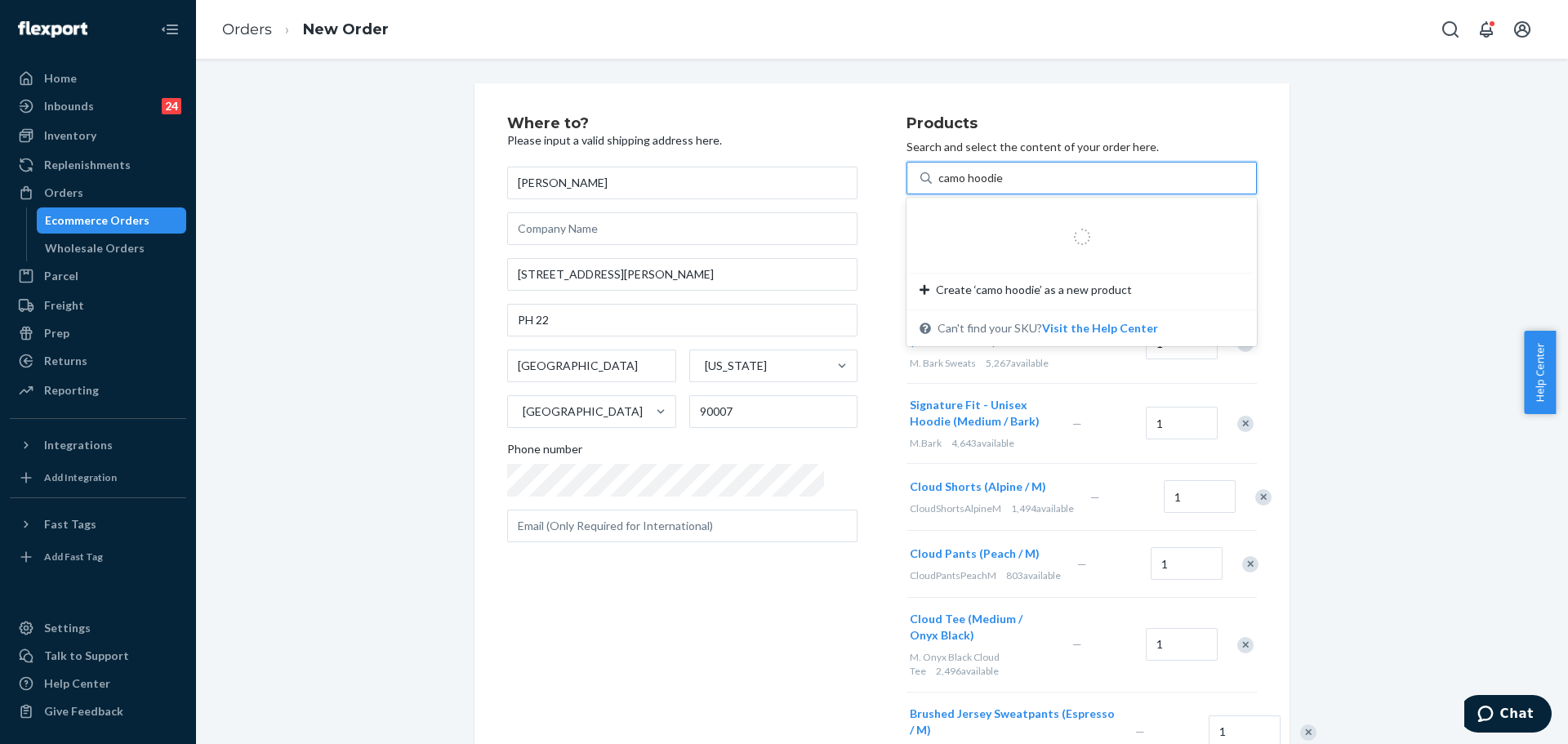
type input "camo hoodie"
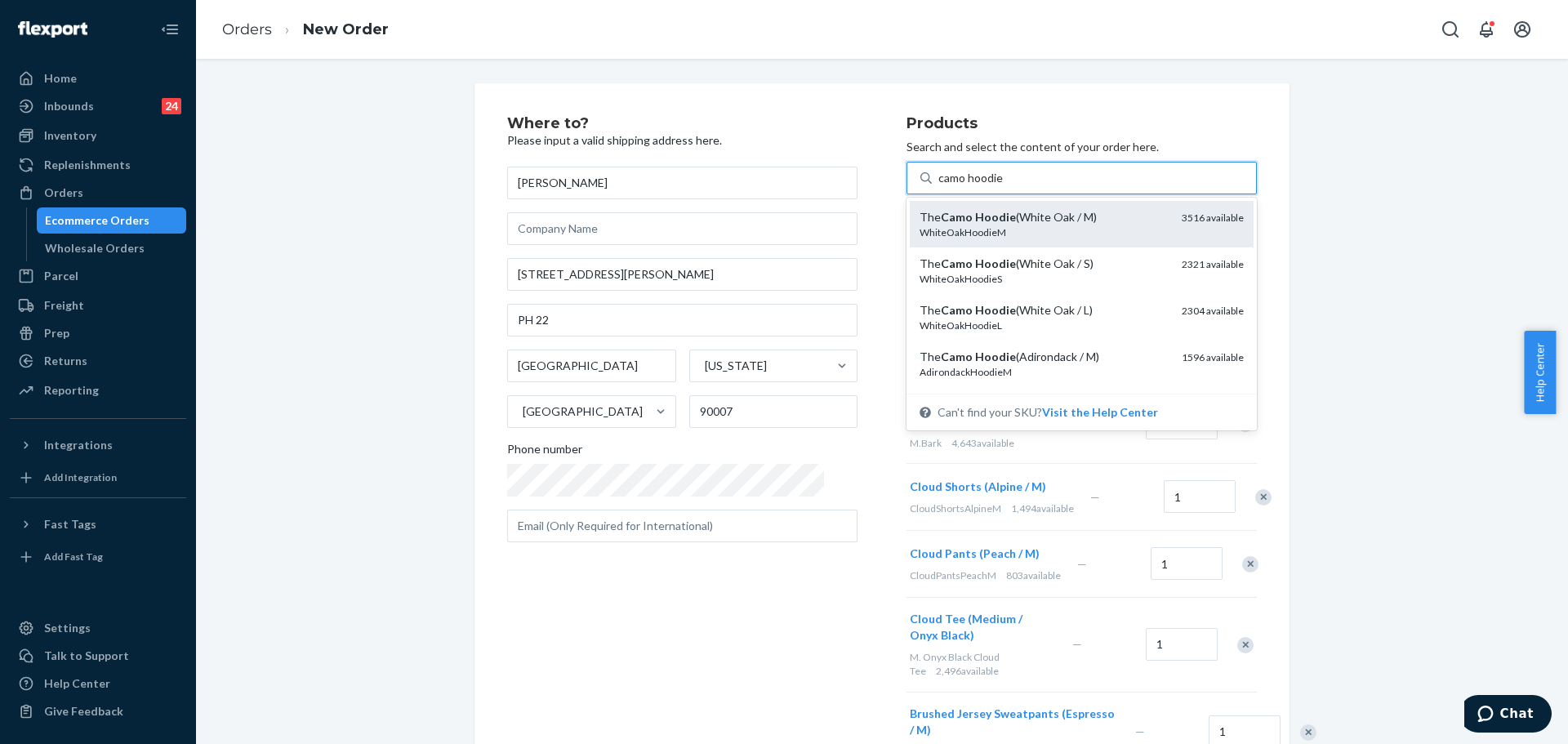
click at [1058, 215] on div "The Camo Hoodie (White Oak / M)" at bounding box center [1044, 217] width 249 height 17
click at [1005, 186] on input "camo hoodie" at bounding box center [972, 178] width 67 height 17
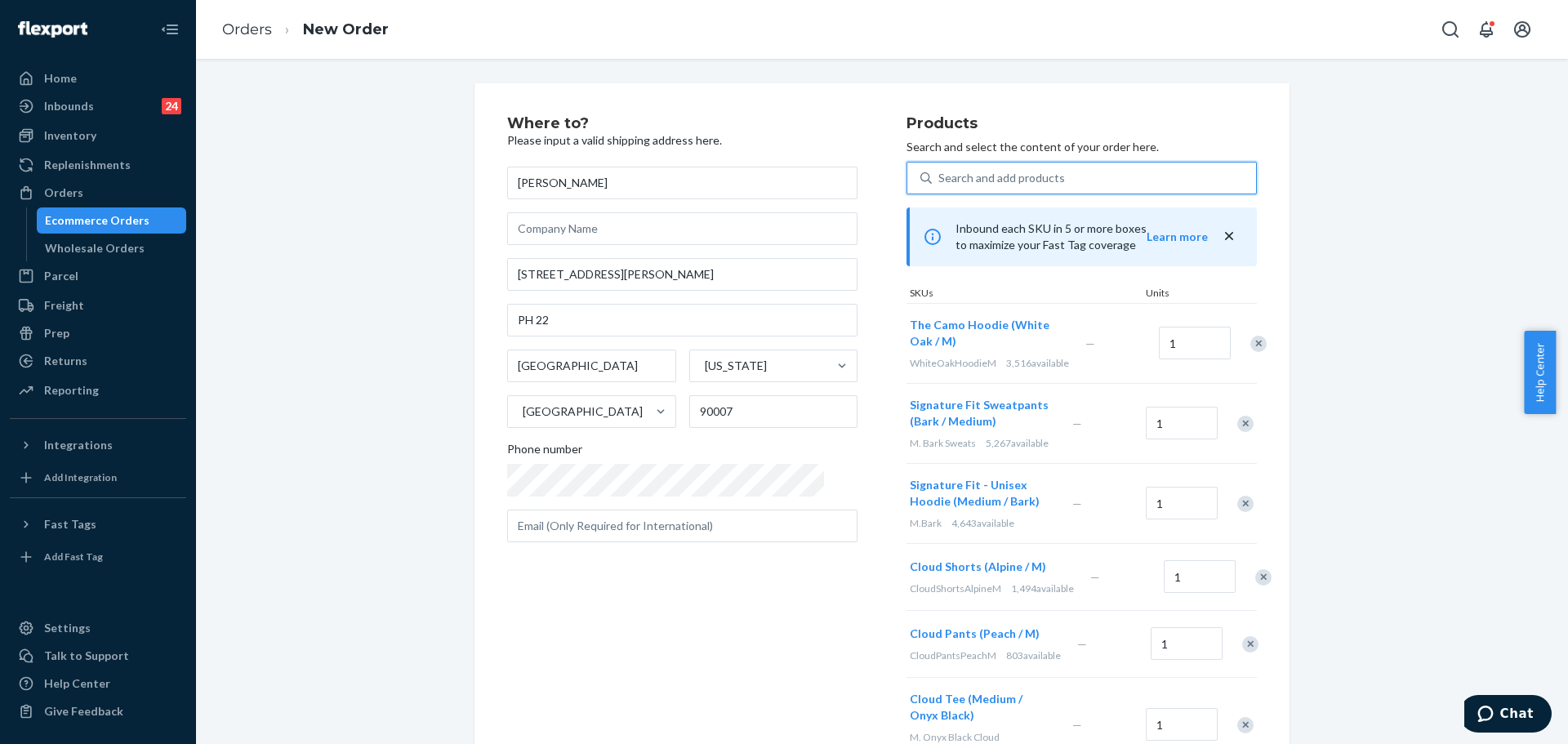
click at [1050, 162] on div "Search and add products" at bounding box center [1082, 178] width 351 height 33
click at [940, 170] on input "0 results available. Use Up and Down to choose options, press Enter to select t…" at bounding box center [939, 178] width 2 height 17
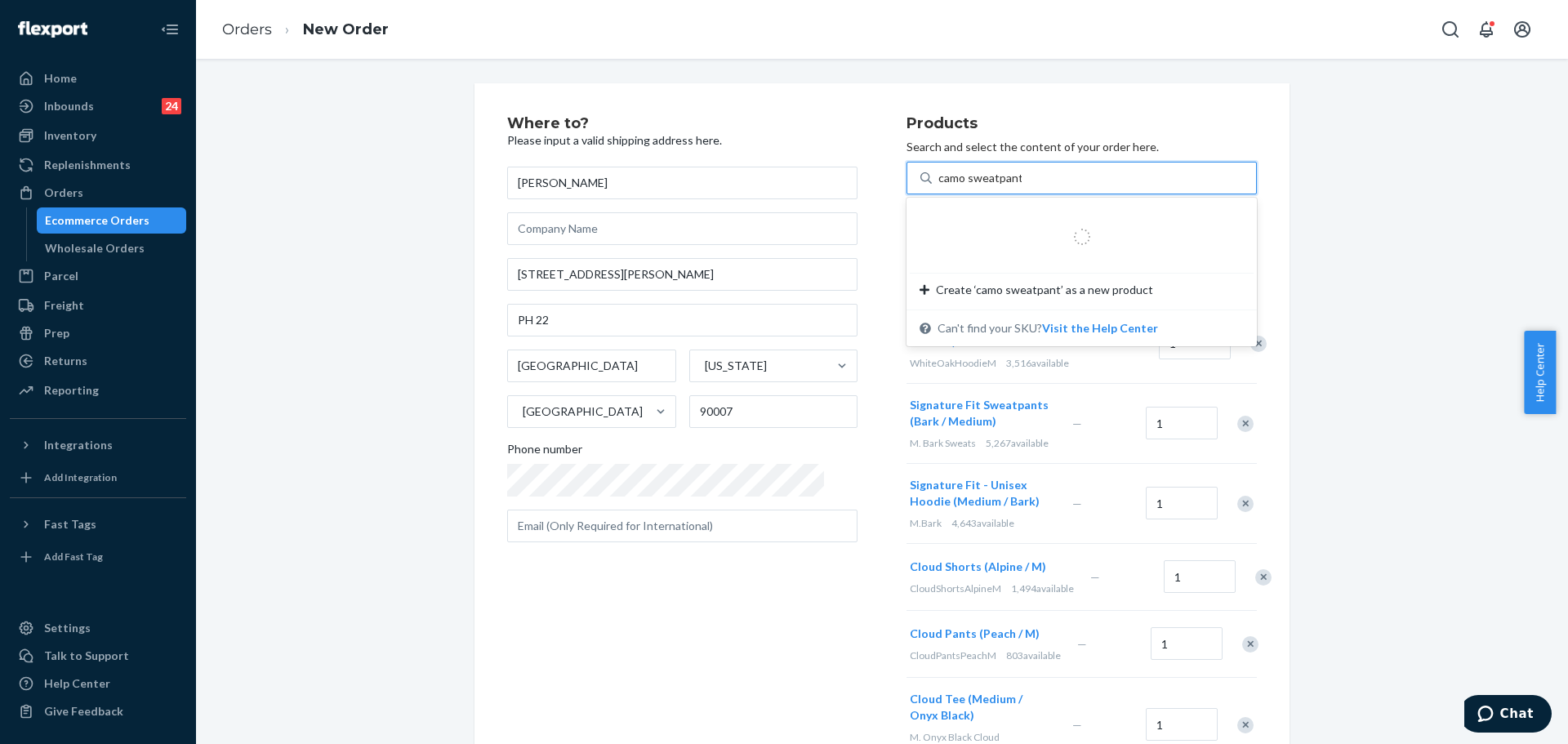
type input "camo sweatpants m"
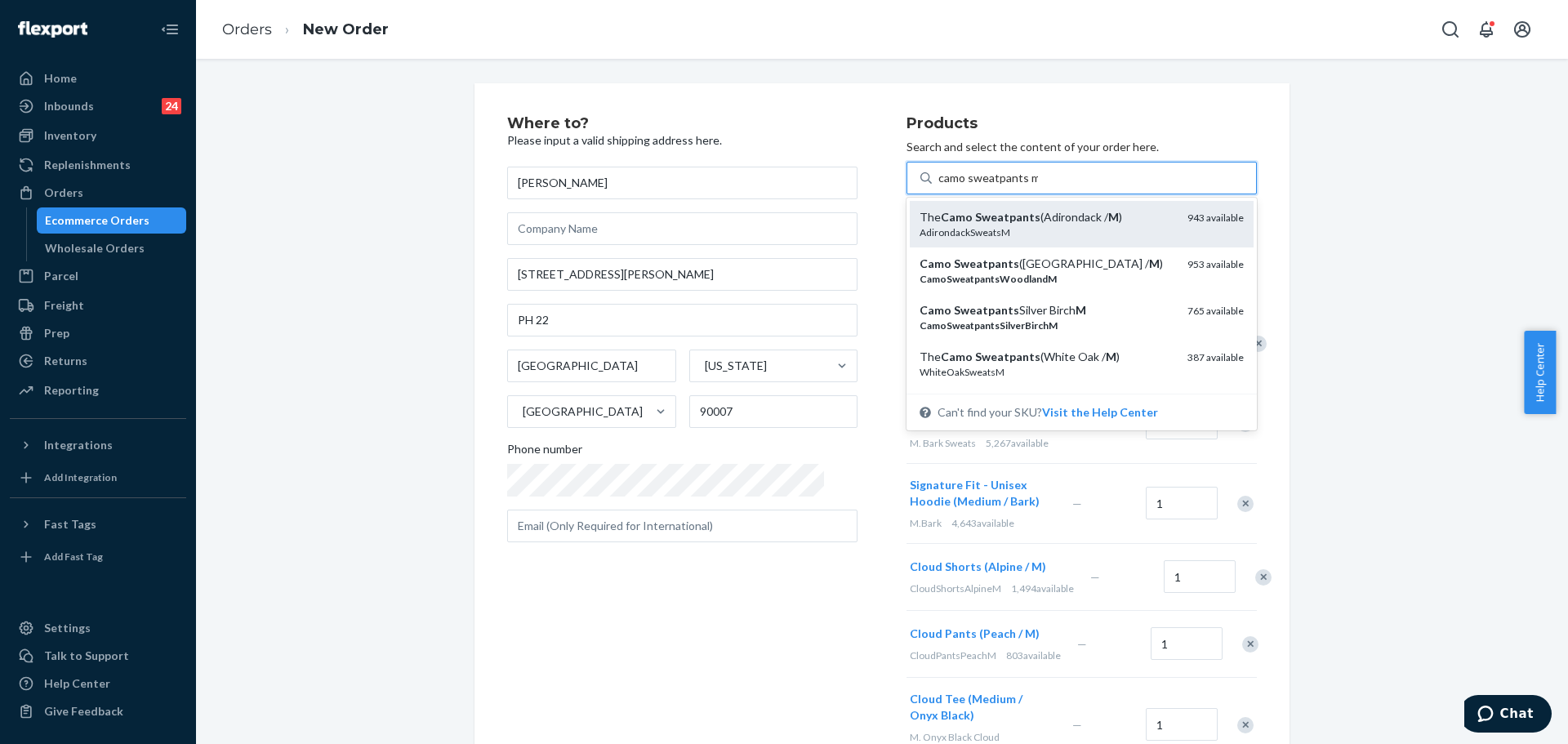
click at [1050, 211] on div "The Camo Sweatpants (Adirondack / M )" at bounding box center [1047, 217] width 255 height 17
click at [1039, 186] on input "camo sweatpants m" at bounding box center [987, 178] width 100 height 17
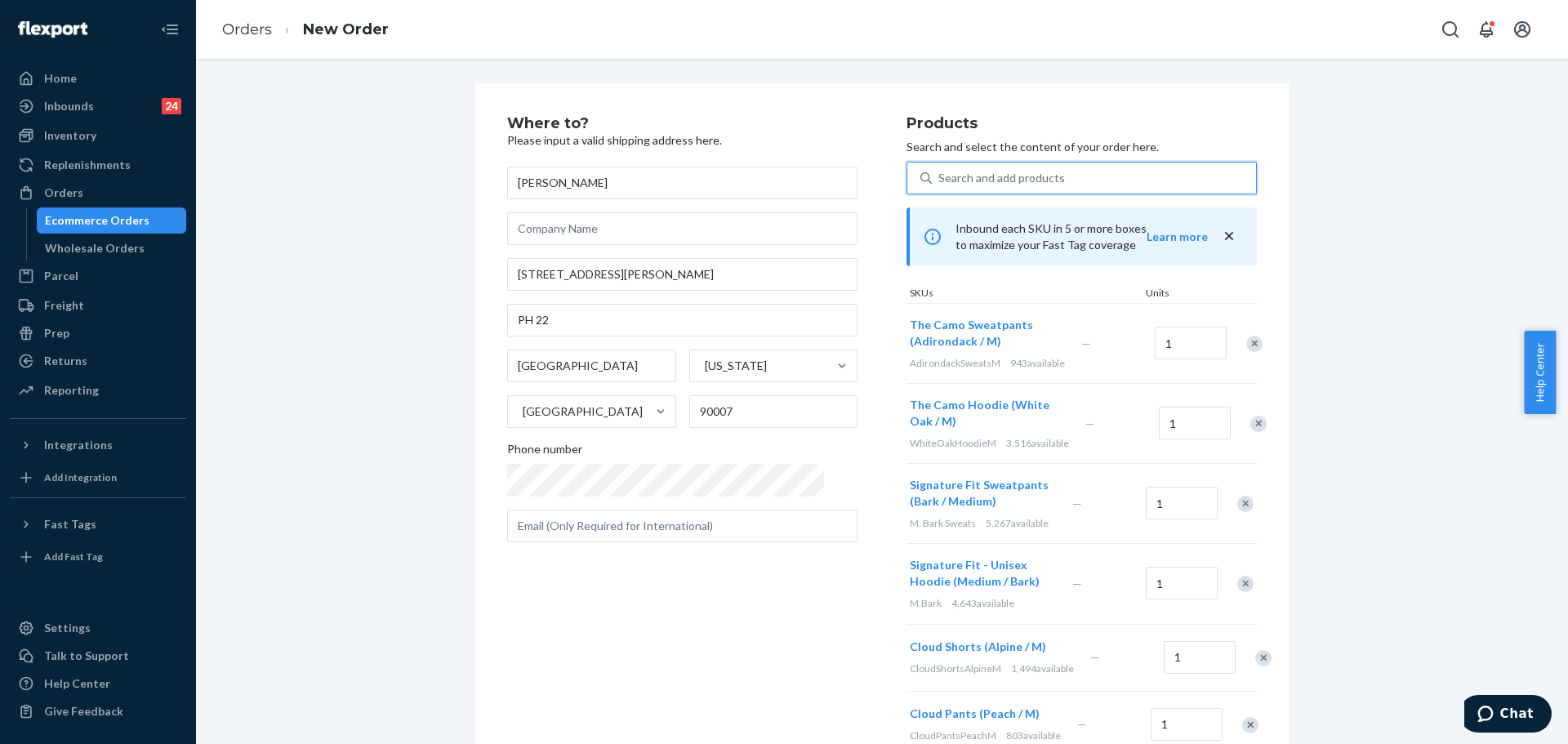
click at [1051, 175] on div "Search and add products" at bounding box center [1094, 177] width 324 height 29
click at [940, 175] on input "0 results available. Use Up and Down to choose options, press Enter to select t…" at bounding box center [939, 178] width 2 height 17
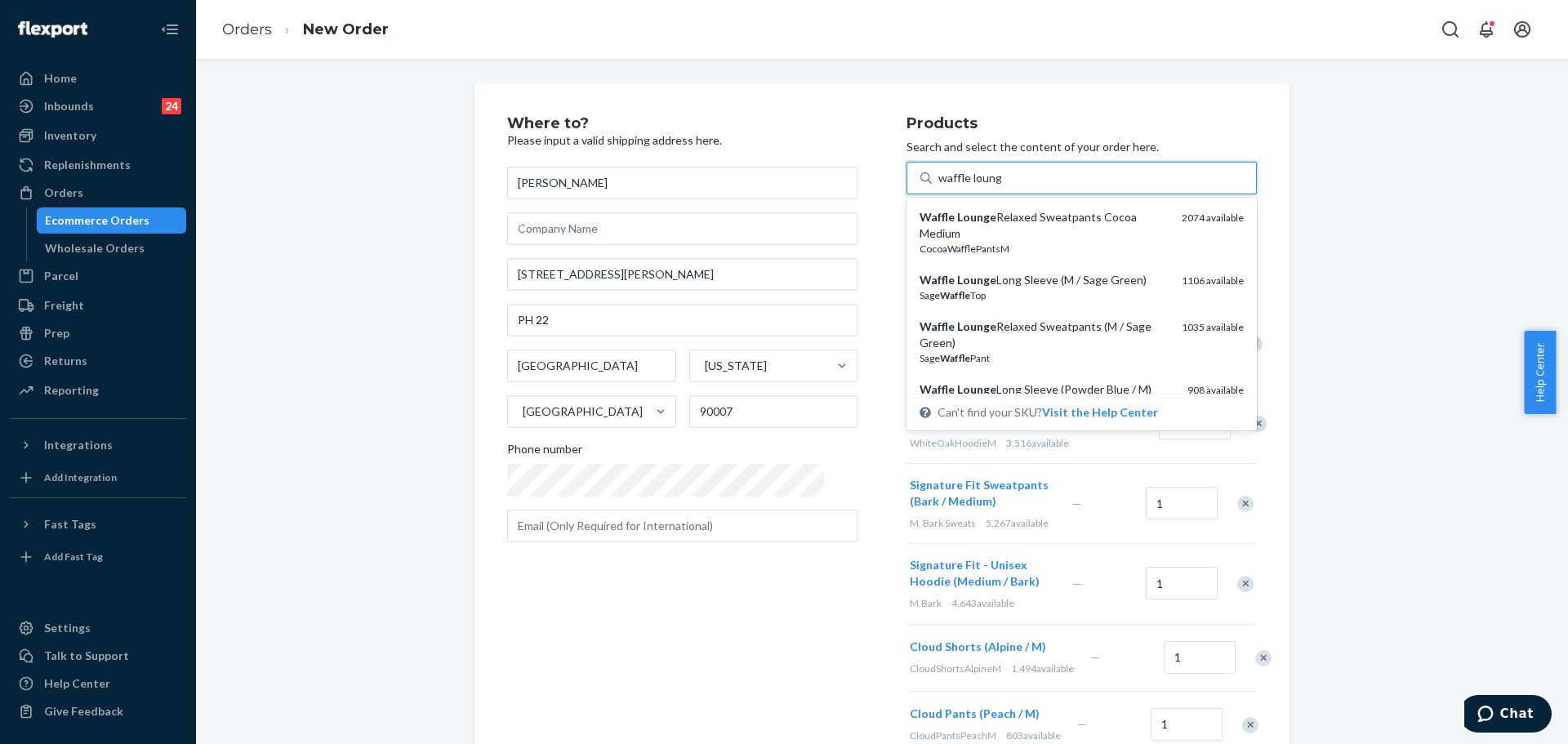
type input "waffle loun"
click at [1050, 272] on div "Waffle Lounge Long Sleeve (M / Sage Green)" at bounding box center [1044, 280] width 249 height 17
click at [995, 186] on input "waffle loun" at bounding box center [966, 178] width 57 height 17
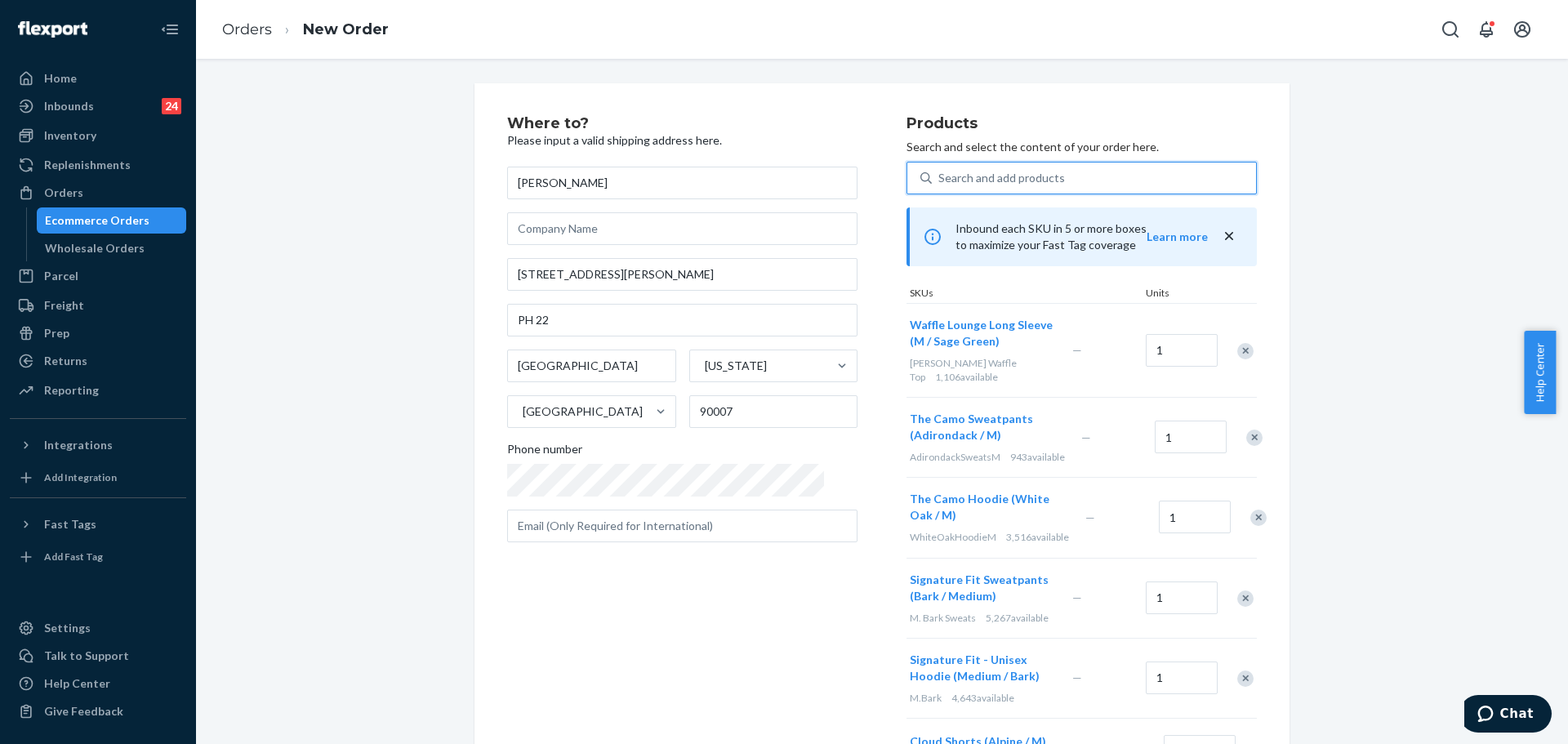
click at [1032, 177] on div "Search and add products" at bounding box center [1094, 177] width 324 height 29
click at [940, 177] on input "0 results available. Use Up and Down to choose options, press Enter to select t…" at bounding box center [939, 178] width 2 height 17
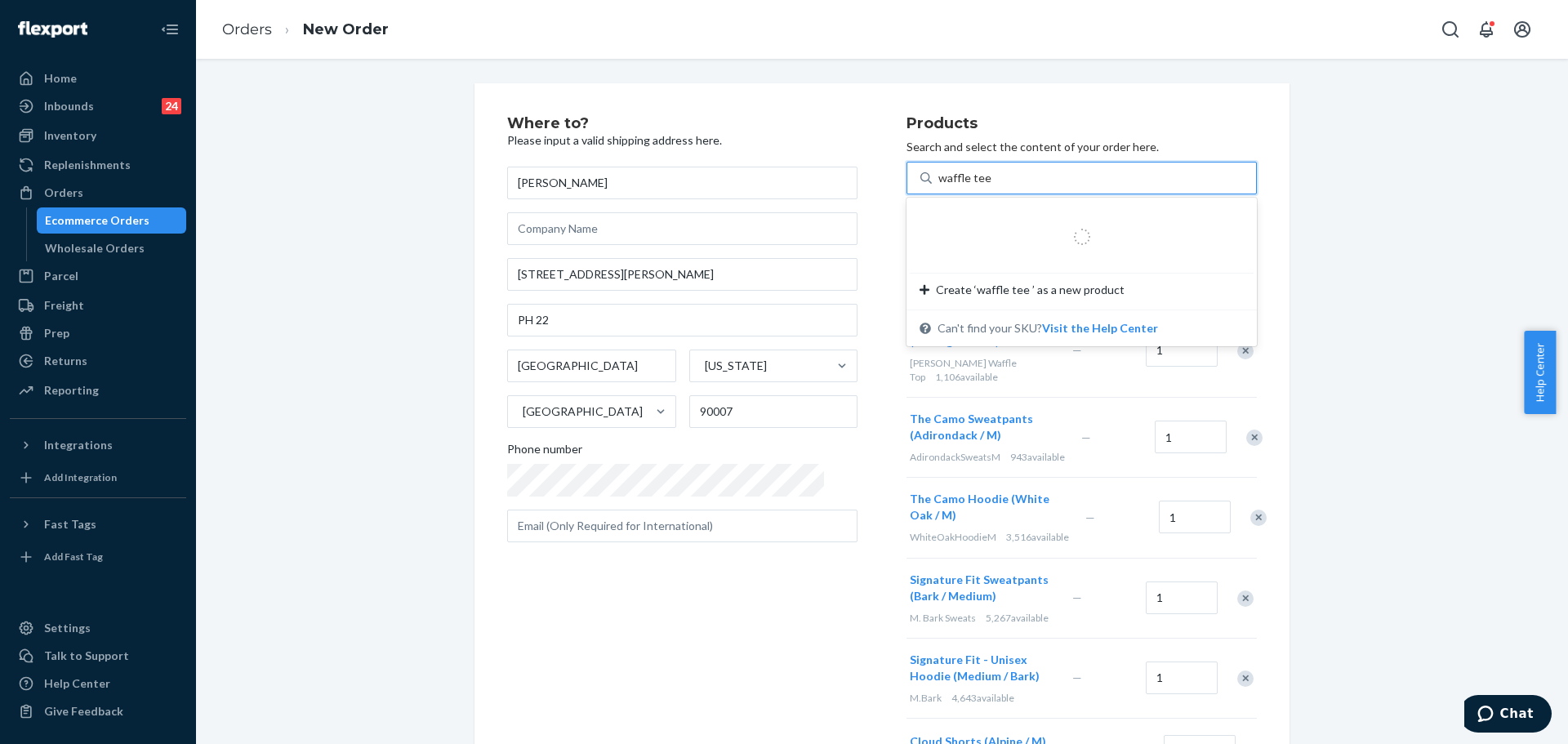
type input "waffle tee m"
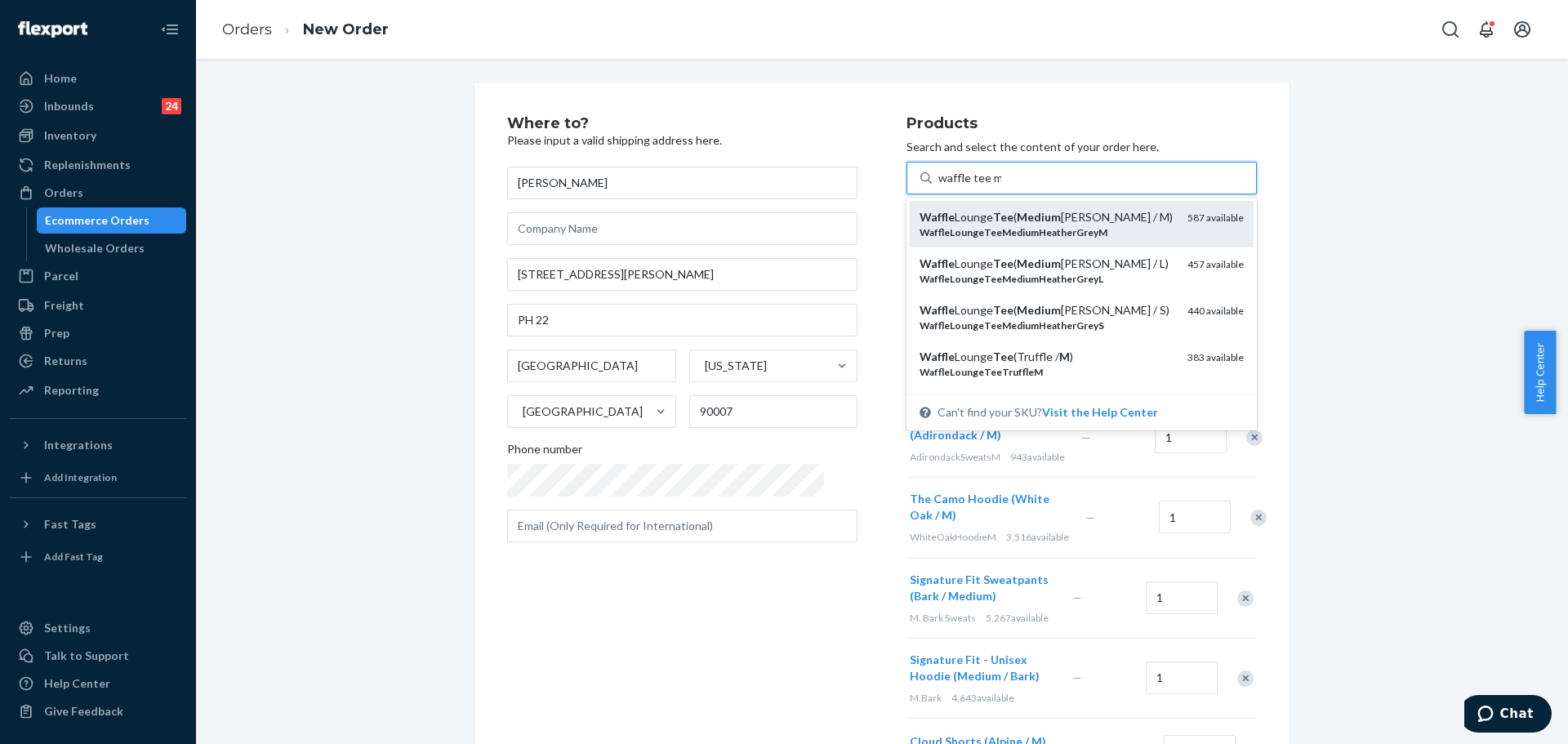
click at [1032, 218] on div "Waffle Lounge Tee ( Medium [PERSON_NAME] / M)" at bounding box center [1047, 217] width 255 height 17
click at [1002, 186] on input "waffle tee m" at bounding box center [969, 178] width 63 height 17
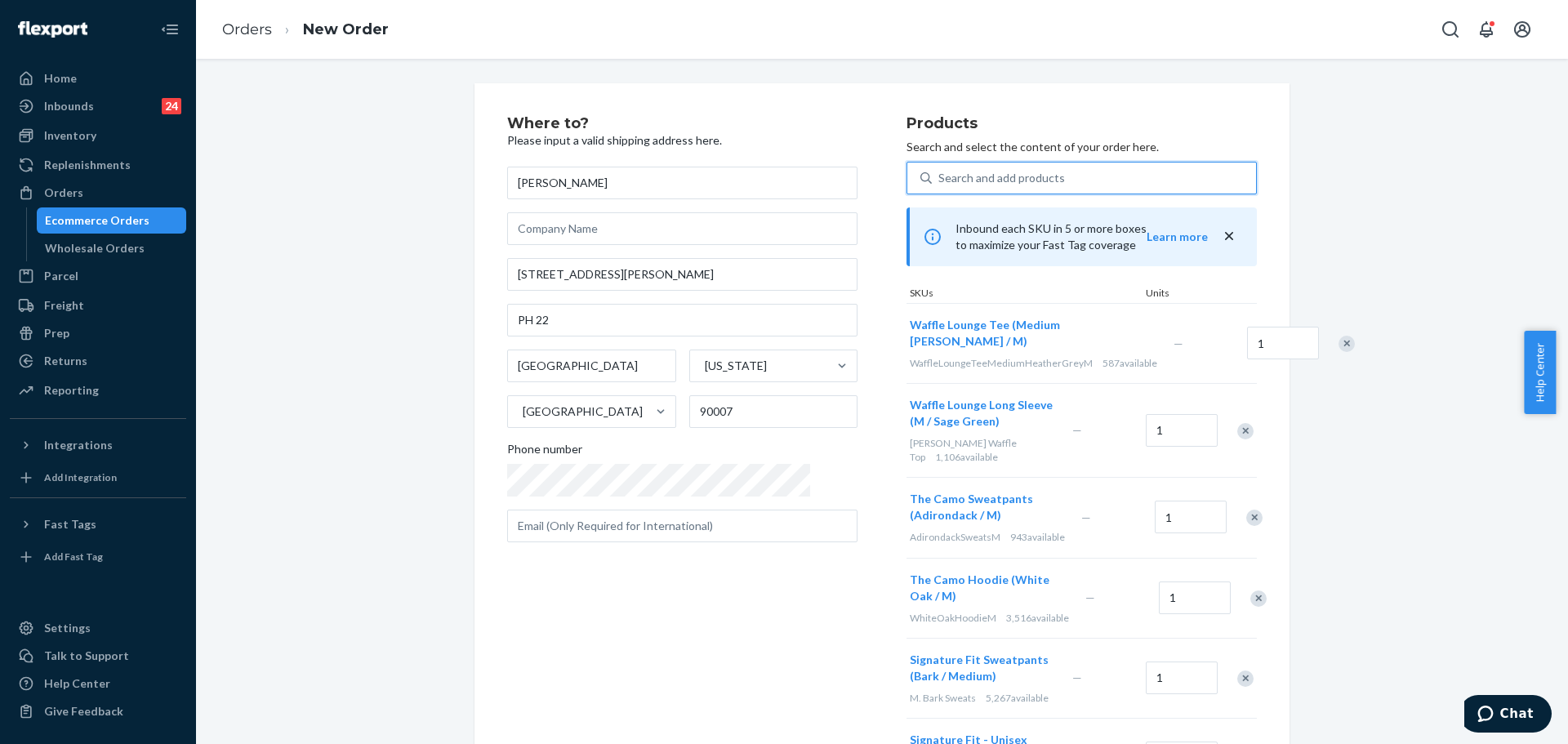
click at [1039, 180] on div "Search and add products" at bounding box center [1094, 177] width 324 height 29
click at [940, 180] on input "0 results available. Select is focused ,type to refine list, press Down to open…" at bounding box center [939, 178] width 2 height 17
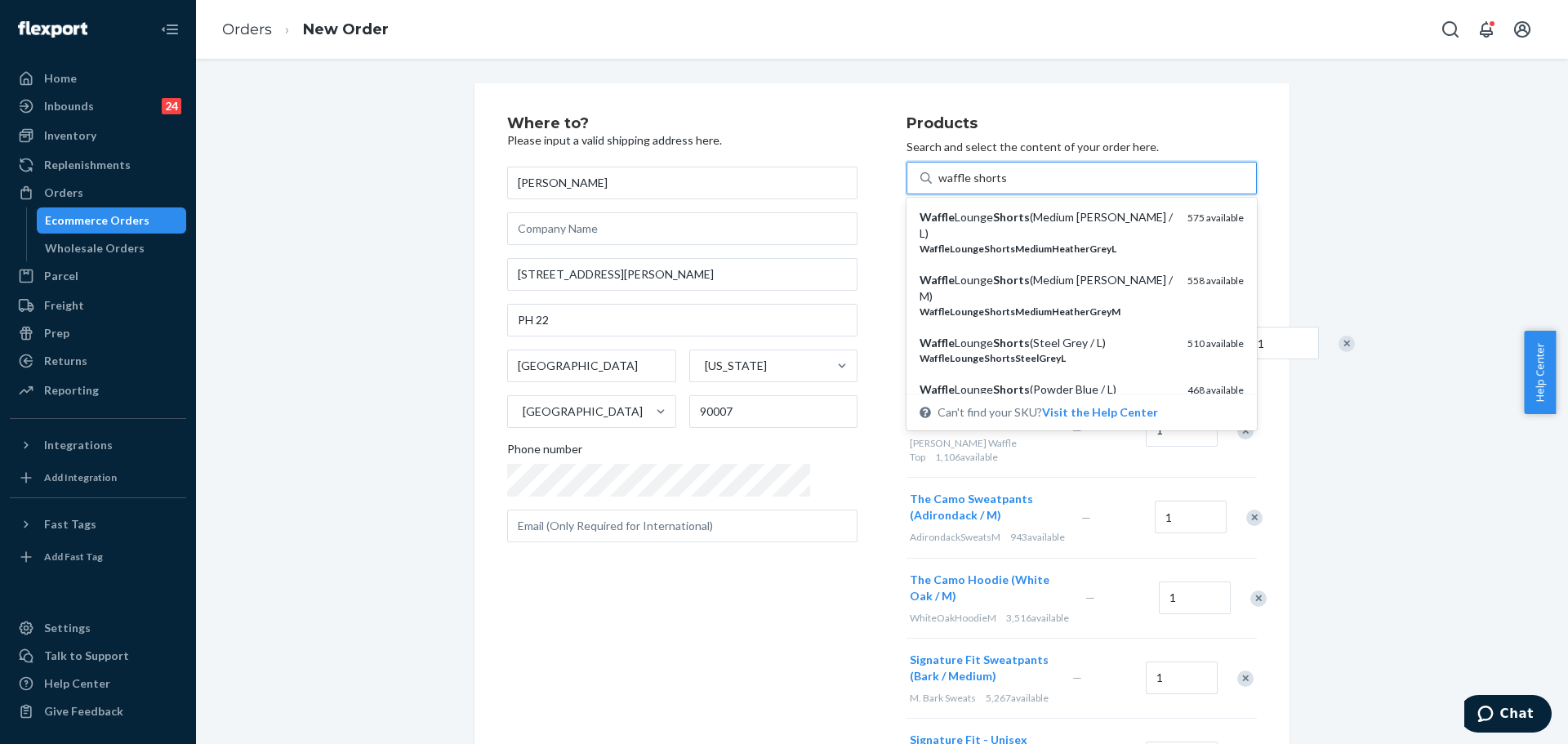
type input "waffle shorts m"
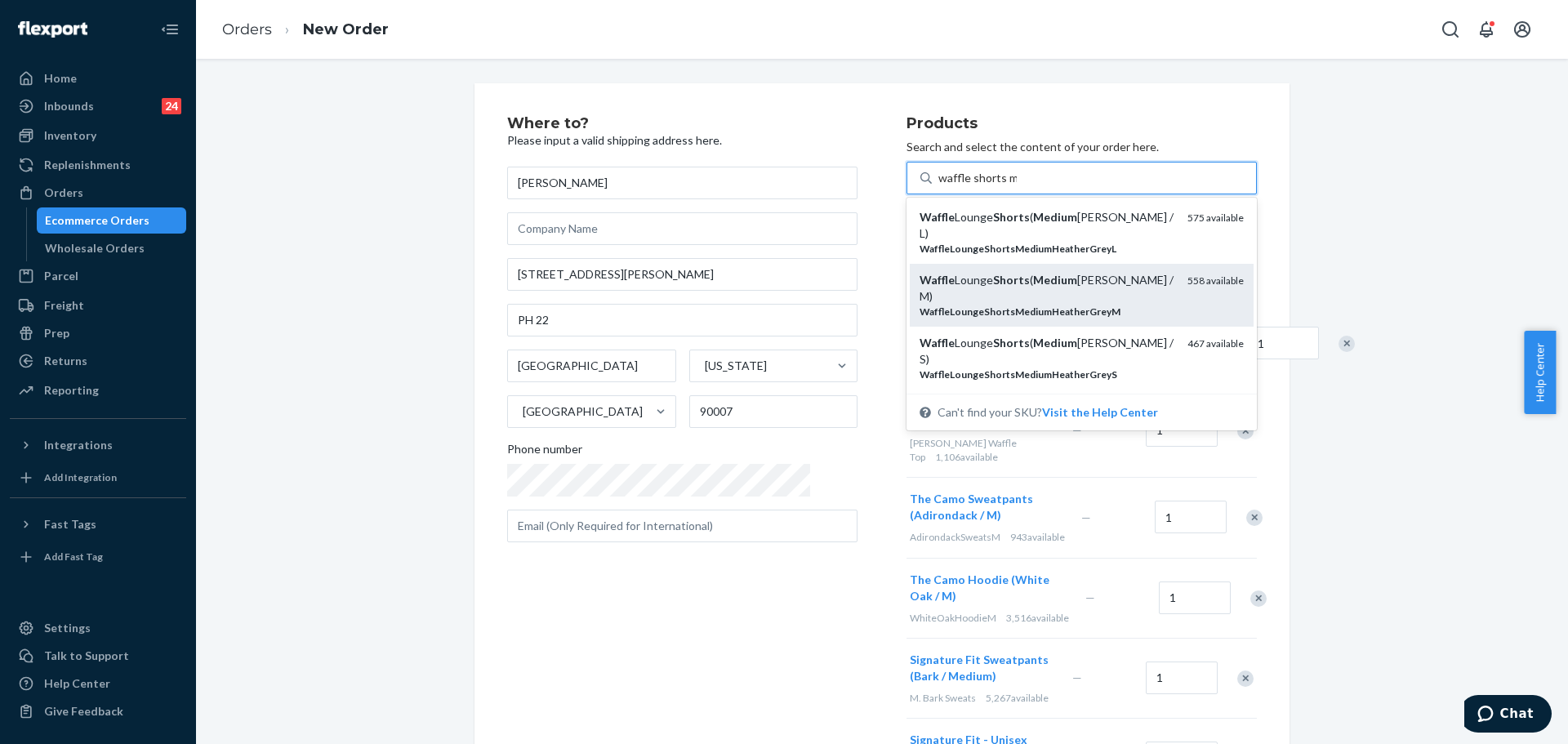
click at [1072, 272] on div "Waffle Lounge Shorts ( Medium [PERSON_NAME] / M)" at bounding box center [1047, 288] width 255 height 33
click at [1017, 186] on input "waffle shorts m" at bounding box center [977, 178] width 78 height 17
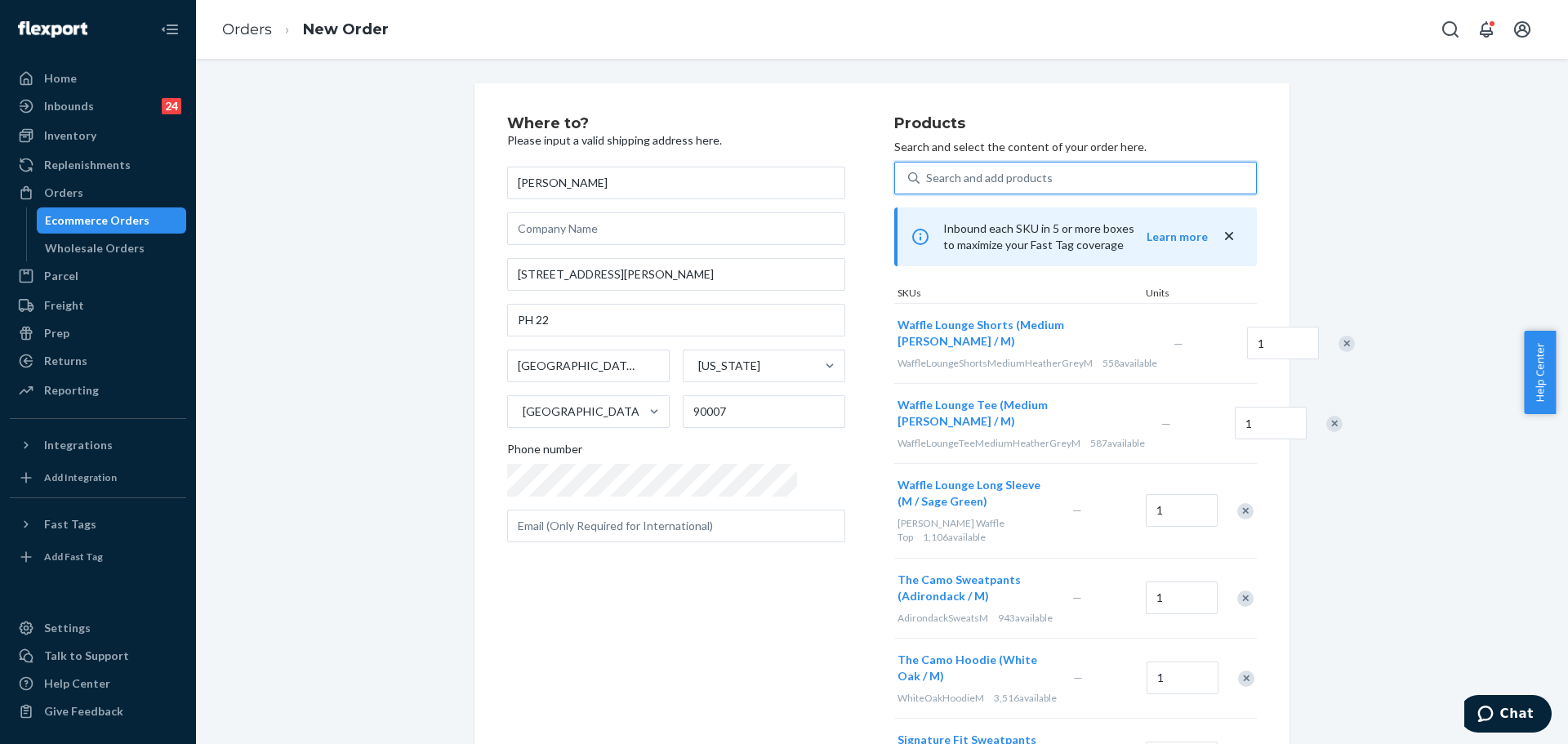
click at [962, 176] on div "Search and add products" at bounding box center [989, 178] width 127 height 17
click at [928, 176] on input "0 results available. Use Up and Down to choose options, press Enter to select t…" at bounding box center [927, 178] width 2 height 17
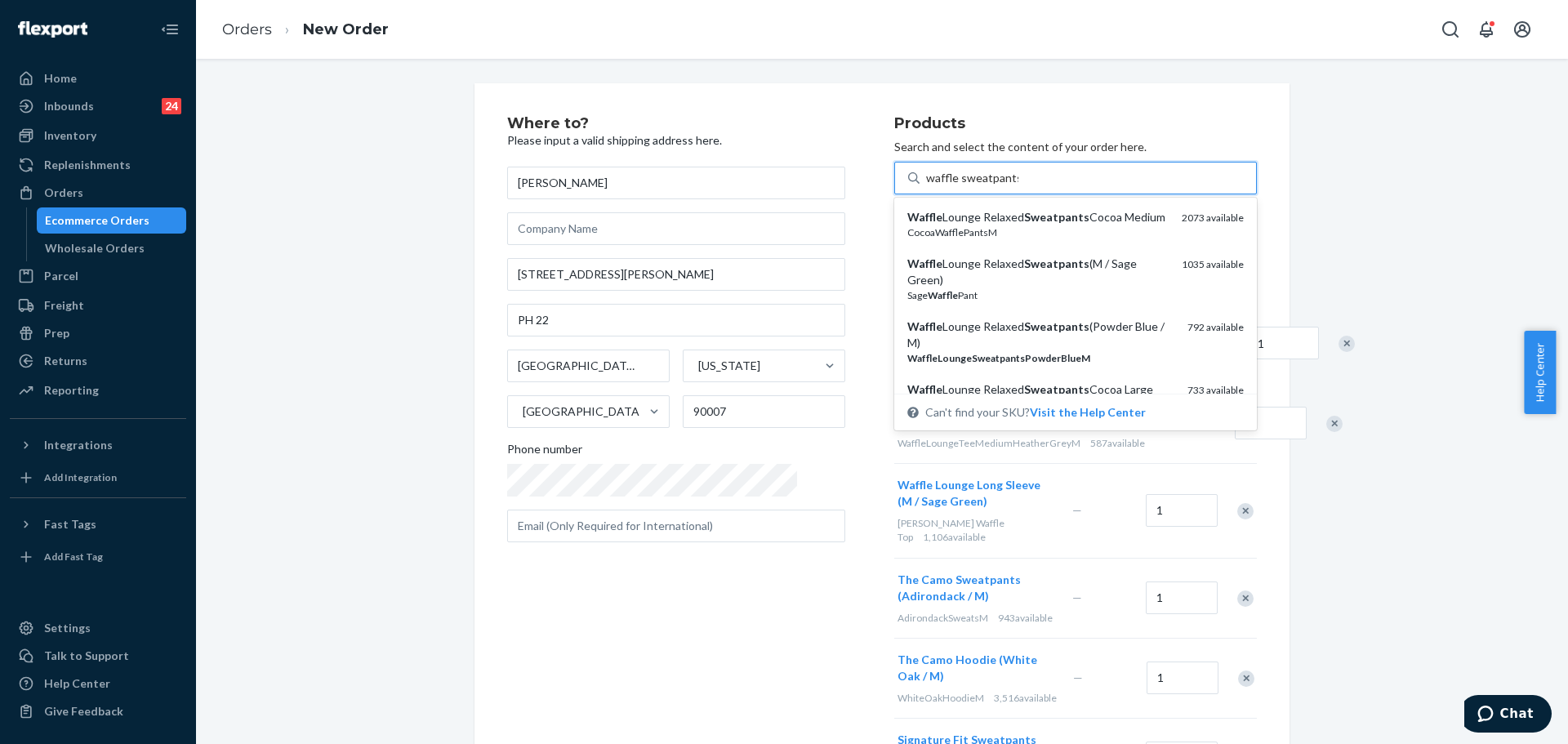
type input "waffle sweatpants m"
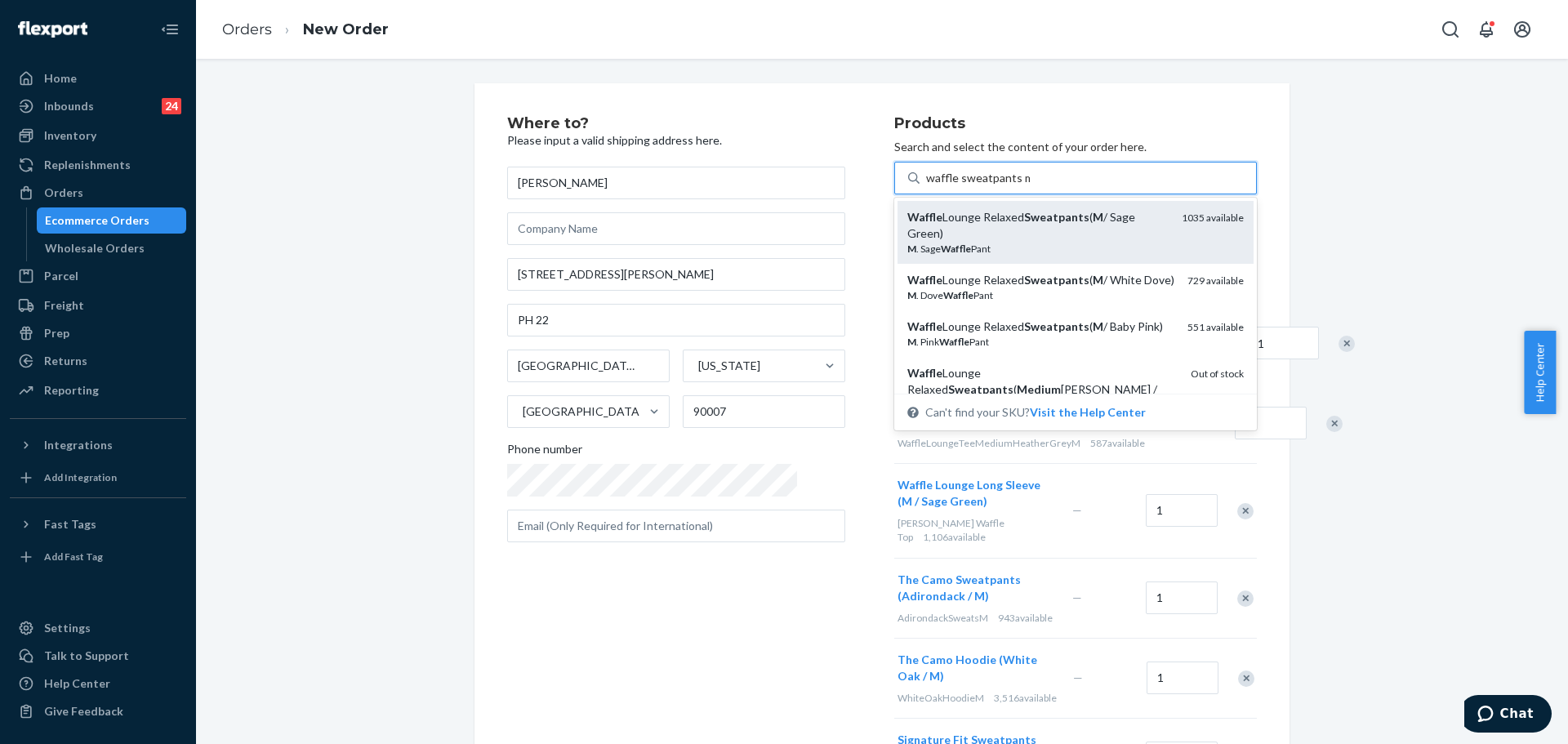
click at [1024, 220] on em "Sweatpants" at bounding box center [1057, 217] width 65 height 14
click at [977, 186] on input "waffle sweatpants m" at bounding box center [978, 178] width 104 height 17
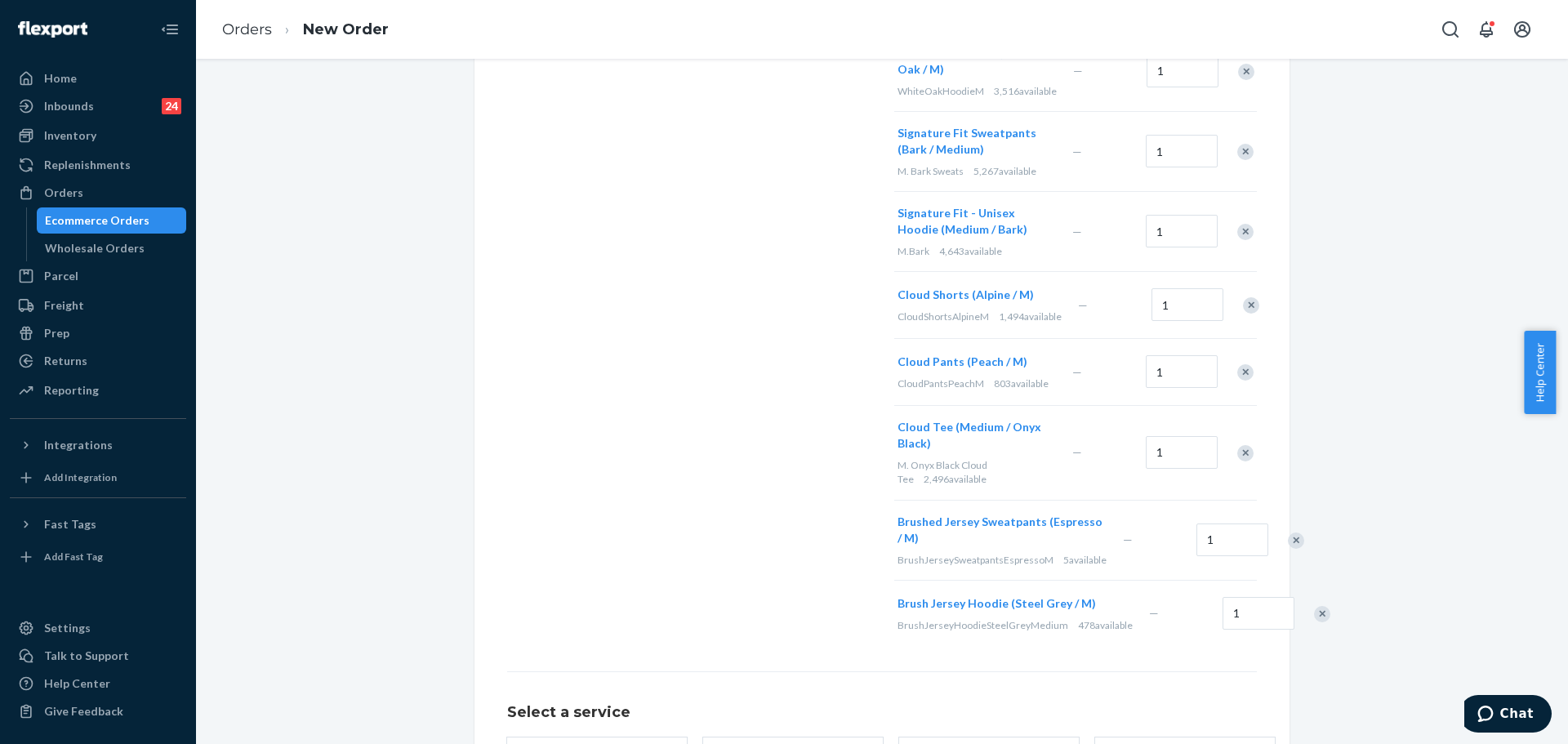
scroll to position [830, 0]
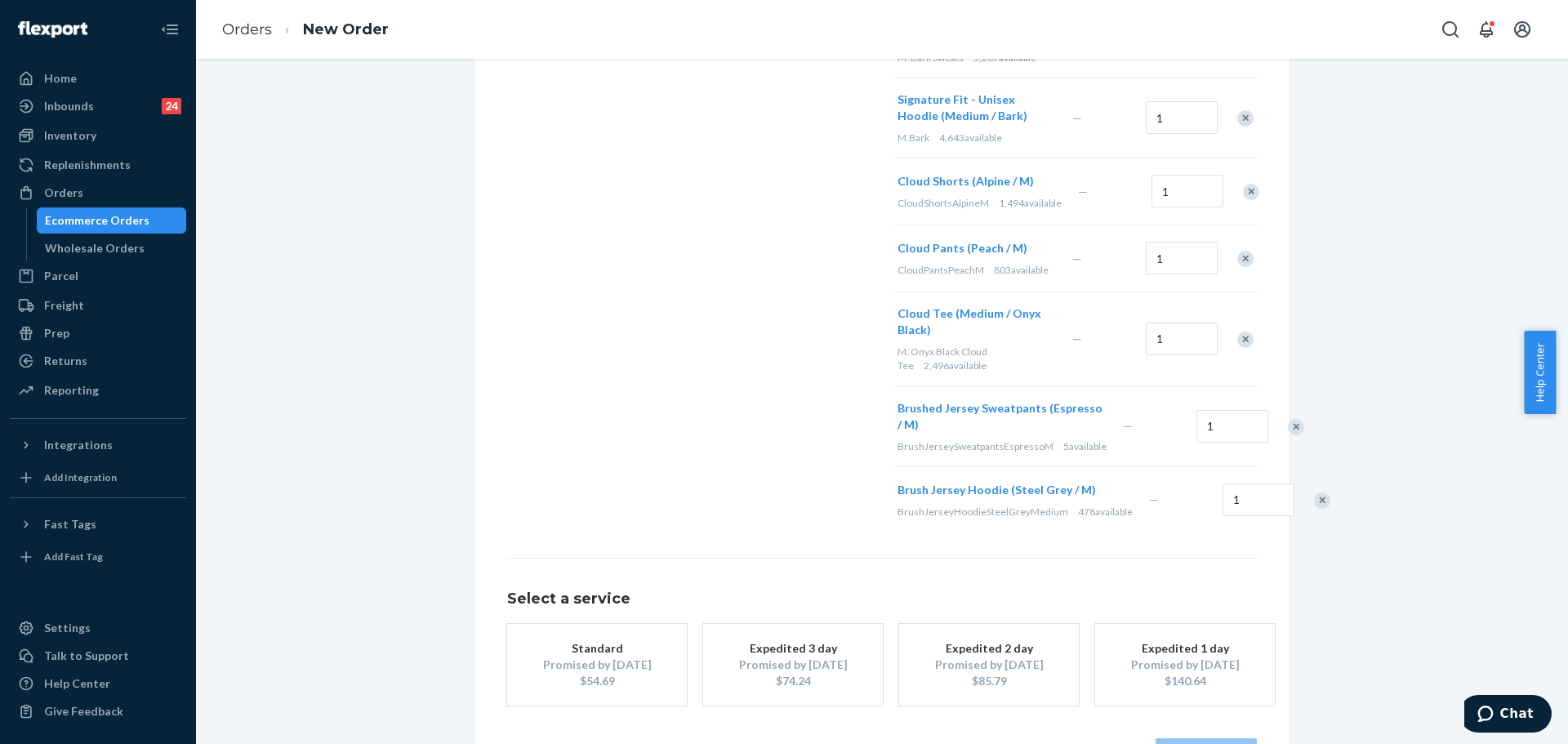
click at [557, 673] on div "$54.69" at bounding box center [597, 681] width 130 height 17
click at [1208, 738] on button "Review Order" at bounding box center [1206, 754] width 101 height 33
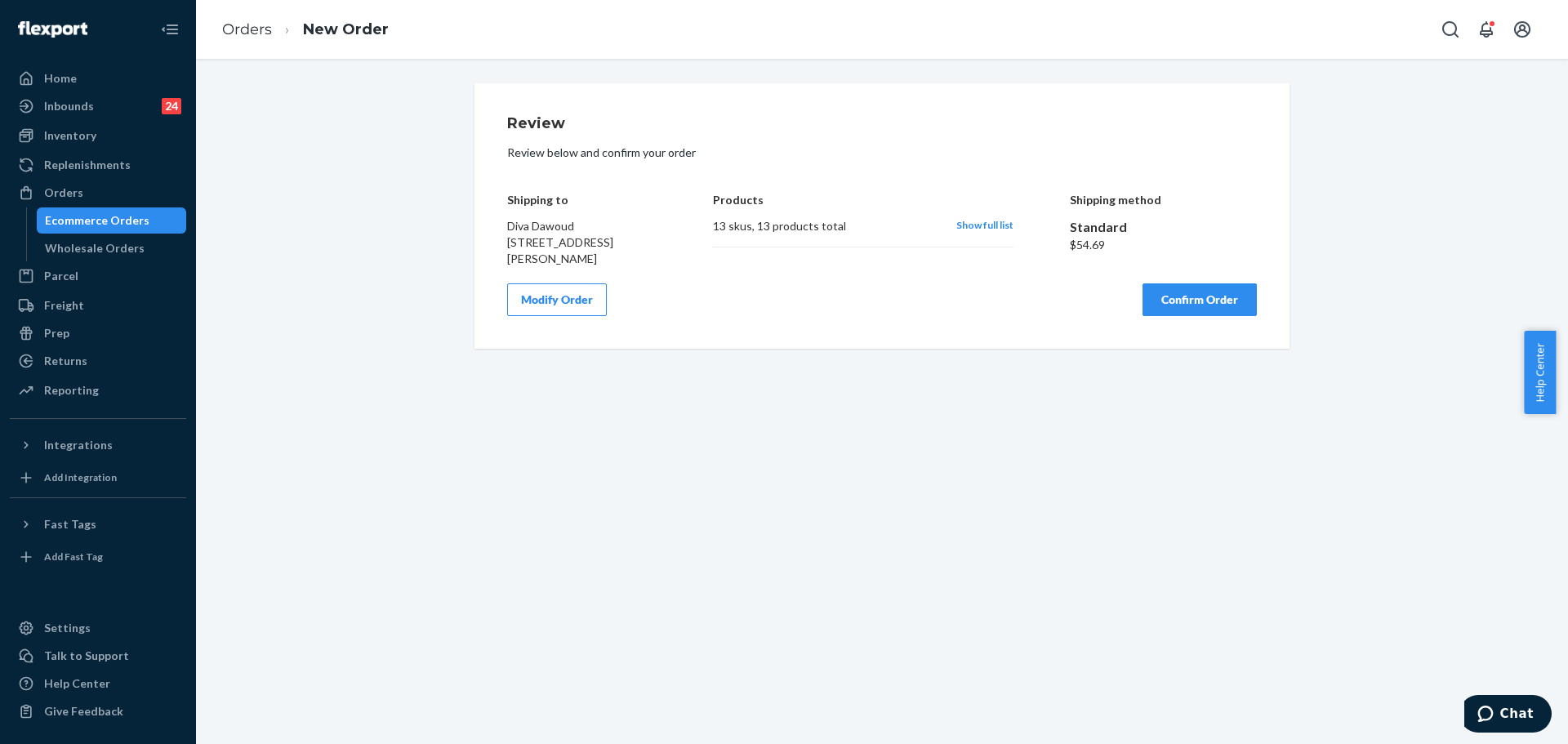
scroll to position [0, 0]
click at [963, 220] on span "Show full list" at bounding box center [985, 225] width 57 height 12
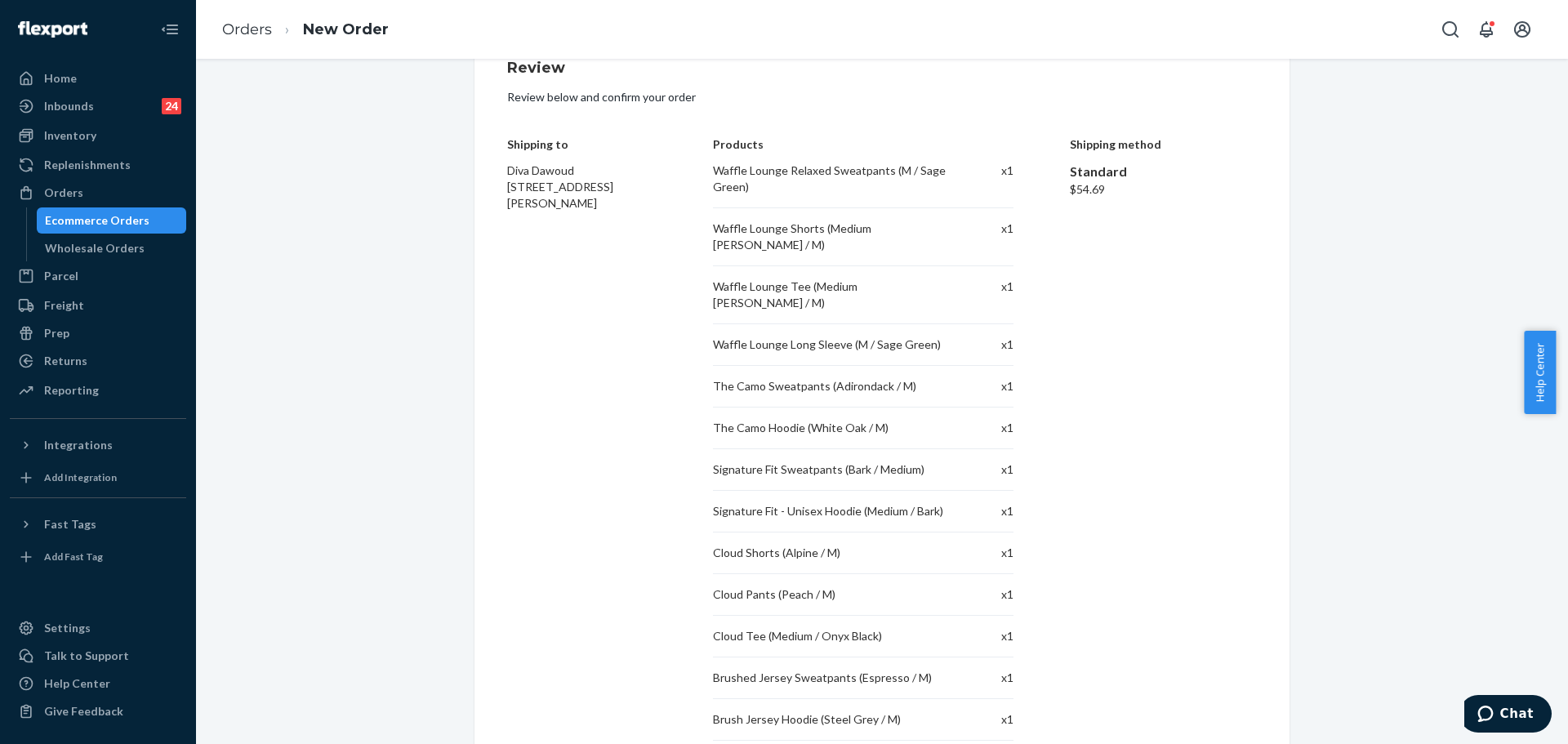
scroll to position [82, 0]
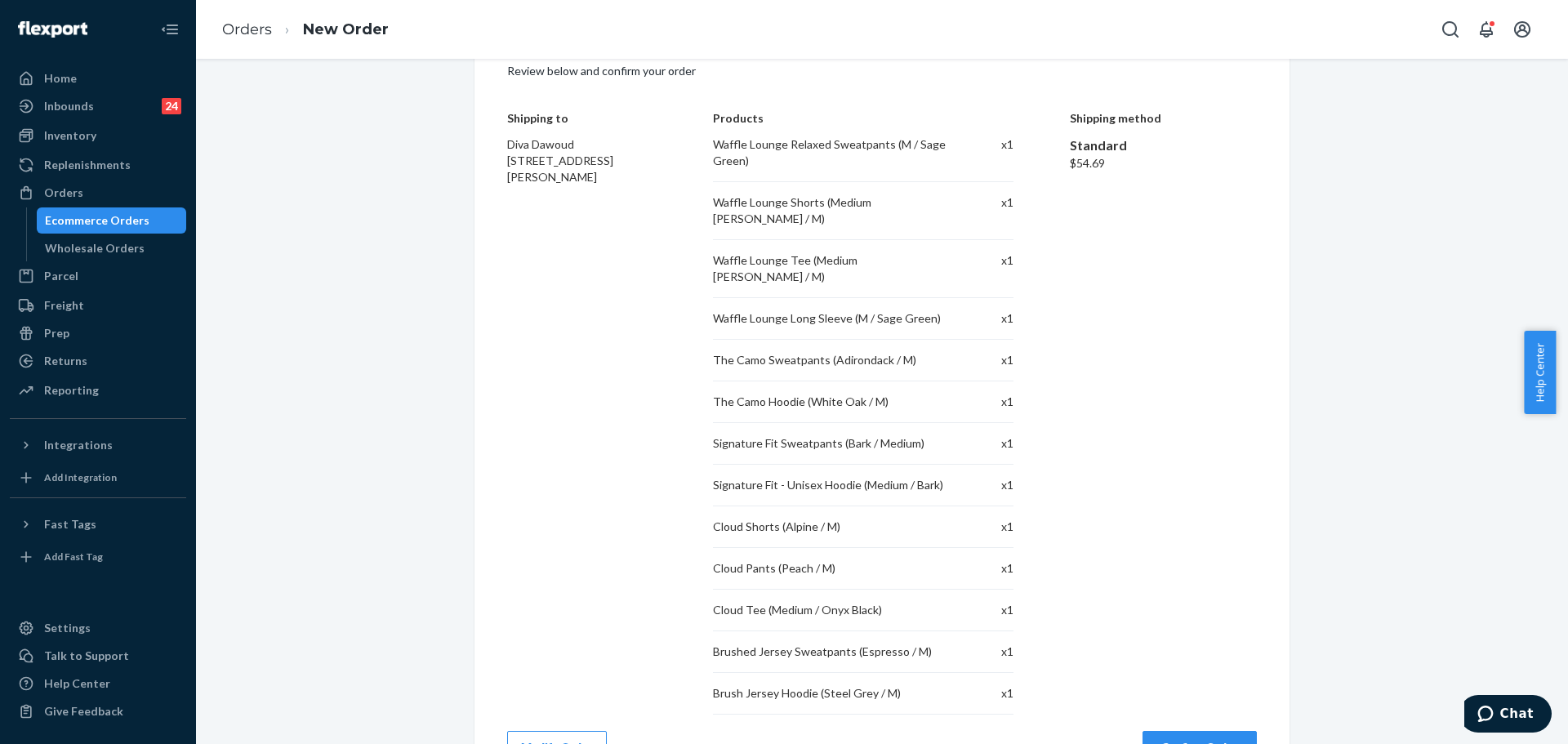
click at [1206, 712] on div "Review Review below and confirm your order Shipping to Diva Dawoud [STREET_ADDR…" at bounding box center [882, 399] width 750 height 729
click at [1206, 731] on button "Confirm Order" at bounding box center [1200, 747] width 115 height 33
